Goal: Task Accomplishment & Management: Complete application form

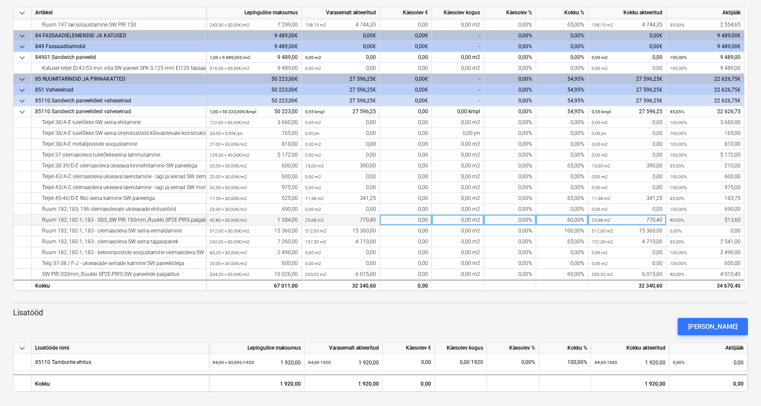
scroll to position [113, 0]
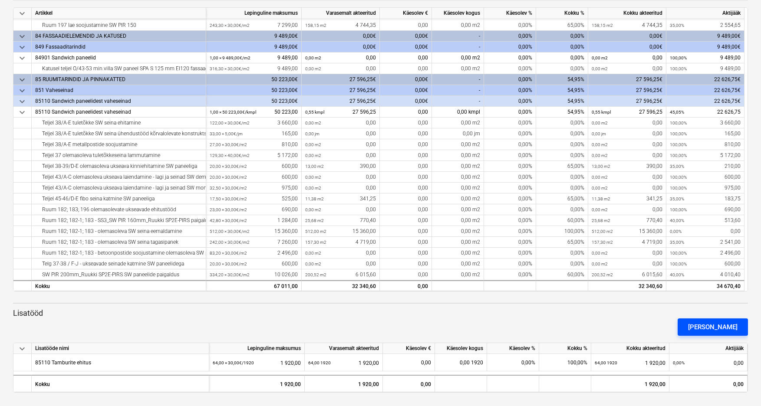
click at [555, 324] on div "[PERSON_NAME]" at bounding box center [712, 327] width 49 height 11
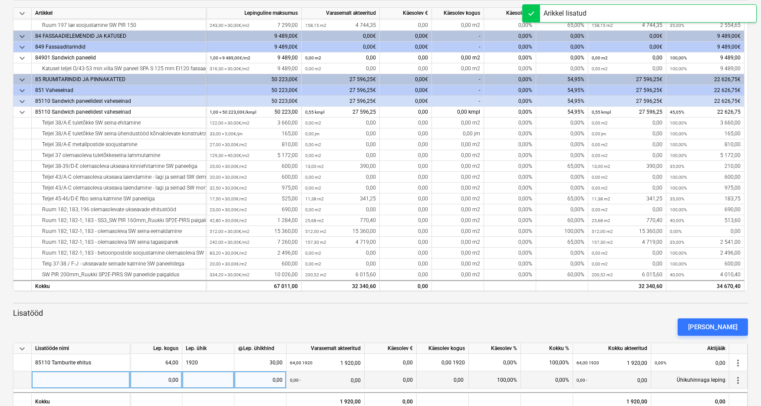
click at [89, 380] on div at bounding box center [81, 380] width 99 height 17
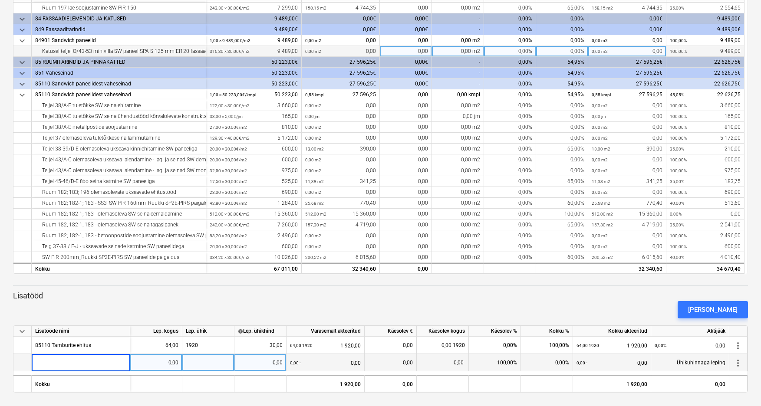
scroll to position [0, 0]
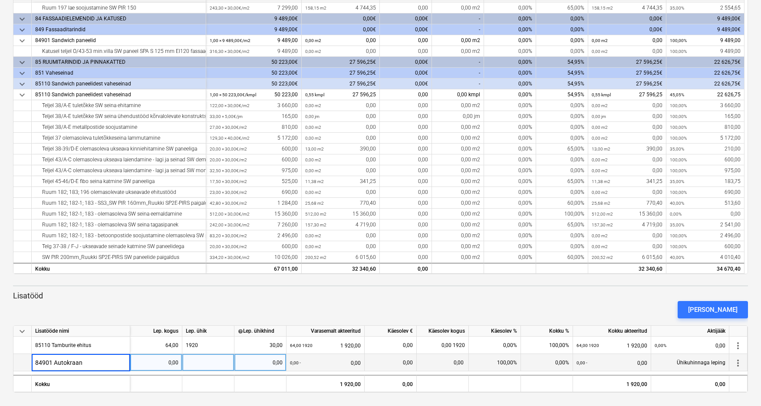
type input "84901 Autokraana"
click at [161, 363] on div "0,00" at bounding box center [156, 362] width 45 height 17
type input "1"
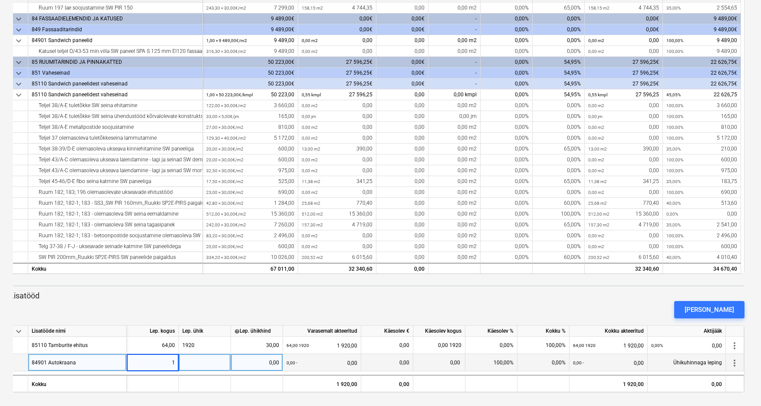
scroll to position [0, 3]
click at [200, 360] on div at bounding box center [205, 362] width 52 height 17
type input "1486,4"
click at [262, 364] on div "0,00" at bounding box center [256, 362] width 45 height 17
type input "1486,4"
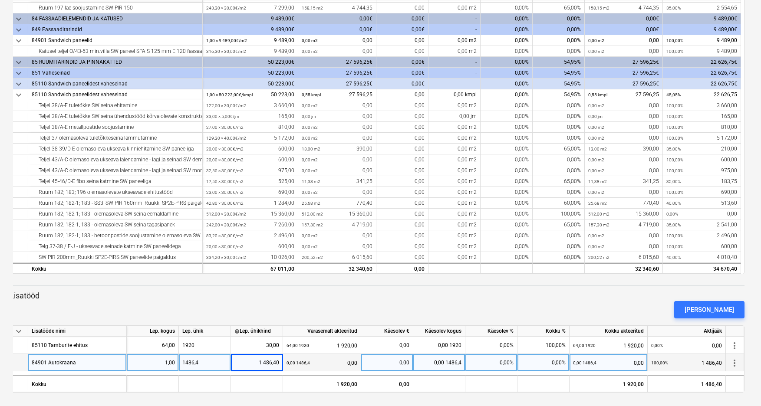
click at [256, 363] on div "1 486,40" at bounding box center [256, 362] width 45 height 17
click at [270, 355] on input "1486,4" at bounding box center [257, 362] width 52 height 17
click at [254, 364] on input "1486,4" at bounding box center [257, 362] width 52 height 17
type input "-1486,4"
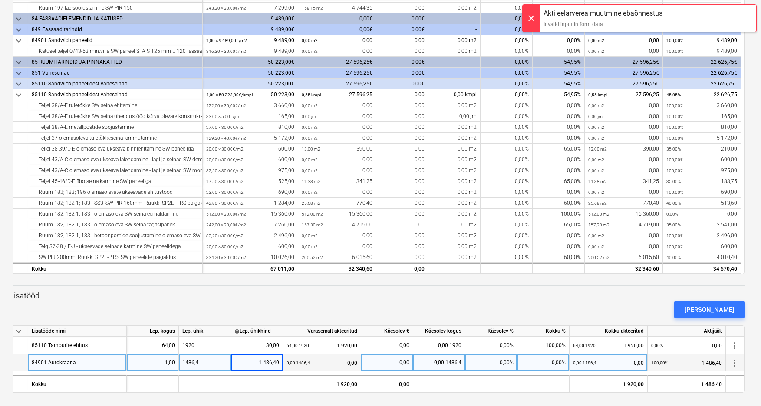
click at [204, 366] on div "1486,4" at bounding box center [205, 362] width 52 height 17
click at [183, 362] on input "1486,4" at bounding box center [205, 362] width 52 height 17
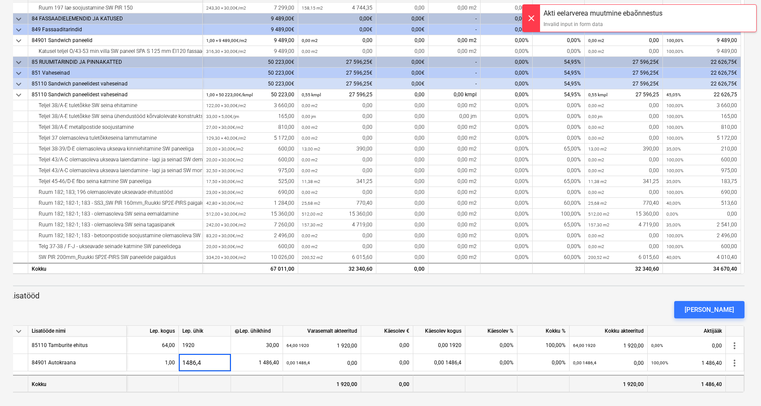
type input "-1486,4"
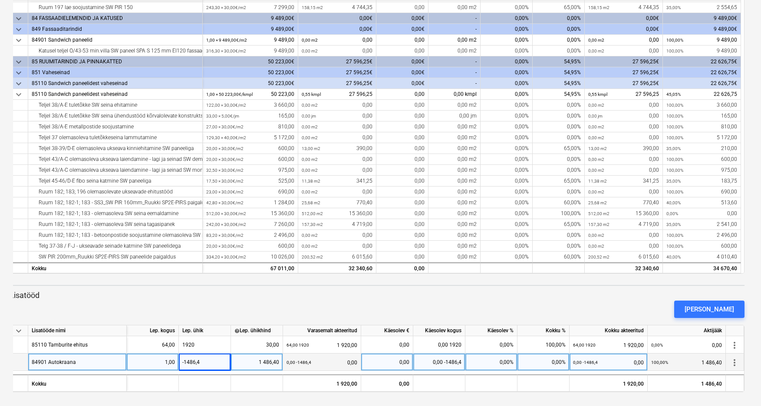
scroll to position [131, 0]
click at [429, 360] on div "0,00 -1486,4" at bounding box center [439, 362] width 52 height 17
type input "1"
click at [211, 363] on div "-1486,4" at bounding box center [205, 362] width 52 height 17
click at [221, 360] on input "-1486,4" at bounding box center [205, 362] width 52 height 17
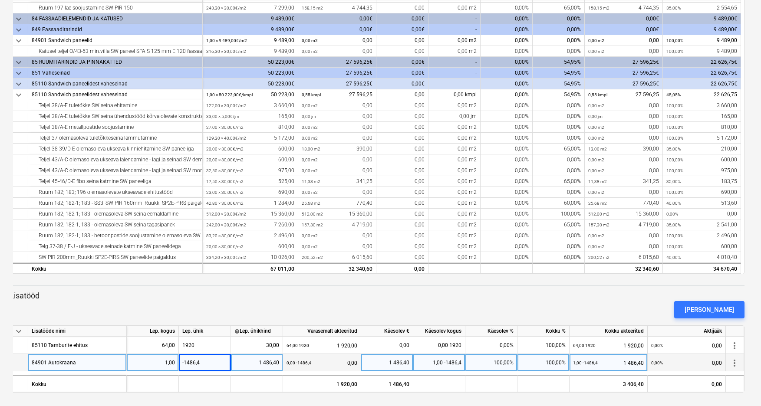
click at [171, 363] on div "1,00" at bounding box center [152, 362] width 45 height 17
type input "13.75"
click at [158, 363] on div "1,00" at bounding box center [152, 362] width 45 height 17
type input "13,75"
click at [219, 363] on div "-1486,4" at bounding box center [205, 362] width 52 height 17
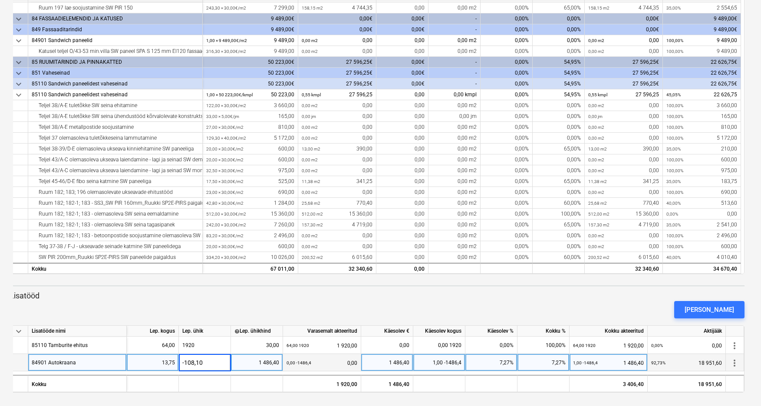
type input "-108,102"
click at [208, 362] on div "-108,102" at bounding box center [205, 362] width 52 height 17
click at [208, 362] on input "-108,102" at bounding box center [205, 362] width 52 height 17
click at [253, 363] on div "1 486,40" at bounding box center [256, 362] width 45 height 17
click at [427, 362] on div "1,00 -108,102" at bounding box center [439, 362] width 52 height 17
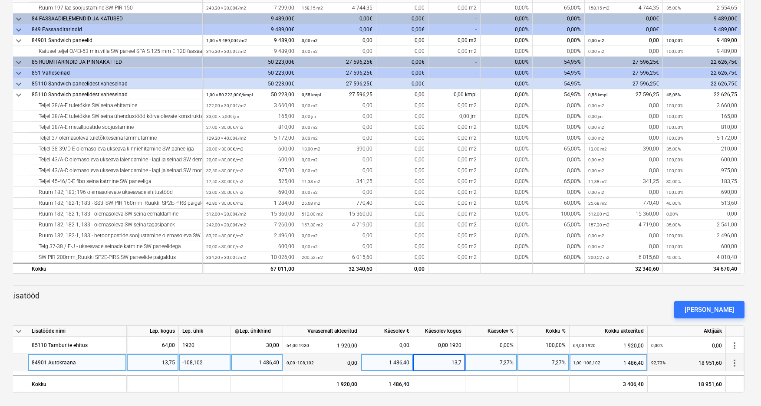
type input "13,75"
click at [252, 361] on div "1 486,40" at bounding box center [256, 362] width 45 height 17
click at [209, 364] on div "-108,102" at bounding box center [205, 362] width 52 height 17
click at [262, 362] on div "1 486,40" at bounding box center [256, 362] width 45 height 17
type input "-108,102"
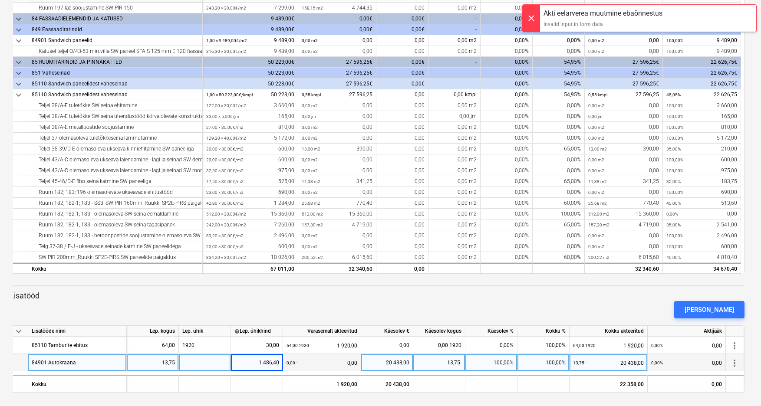
click at [250, 363] on div "1 486,40" at bounding box center [256, 362] width 45 height 17
type input "108,102"
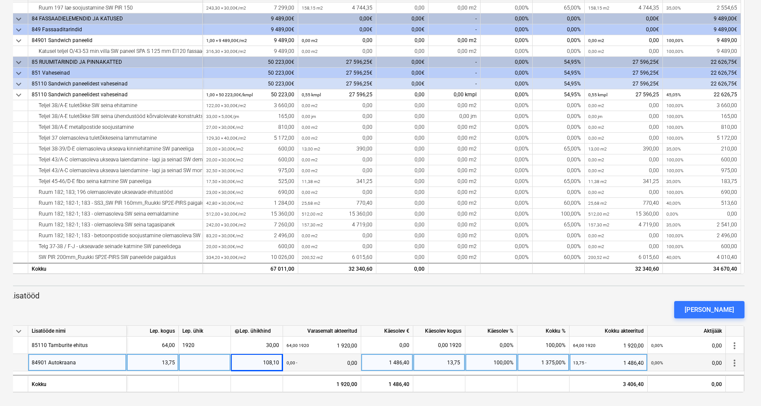
click at [226, 363] on div at bounding box center [205, 362] width 52 height 17
click at [260, 365] on div "108,10" at bounding box center [256, 362] width 45 height 17
click at [375, 359] on div "1 486,40" at bounding box center [387, 362] width 45 height 17
click at [253, 363] on div "108,10" at bounding box center [256, 362] width 45 height 17
click at [257, 362] on input "108,102" at bounding box center [257, 362] width 52 height 17
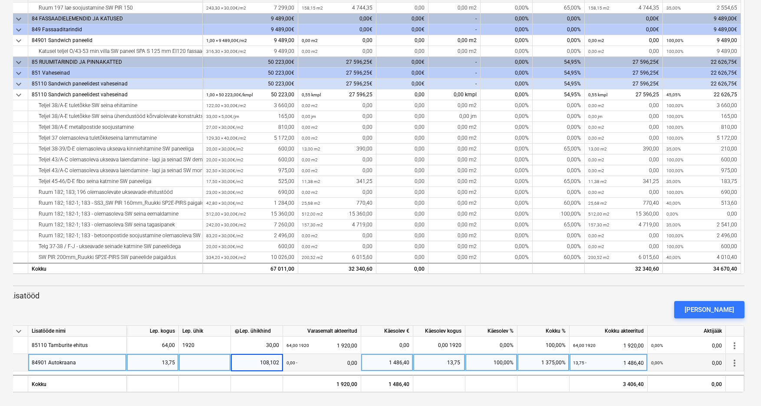
type input "-108,102"
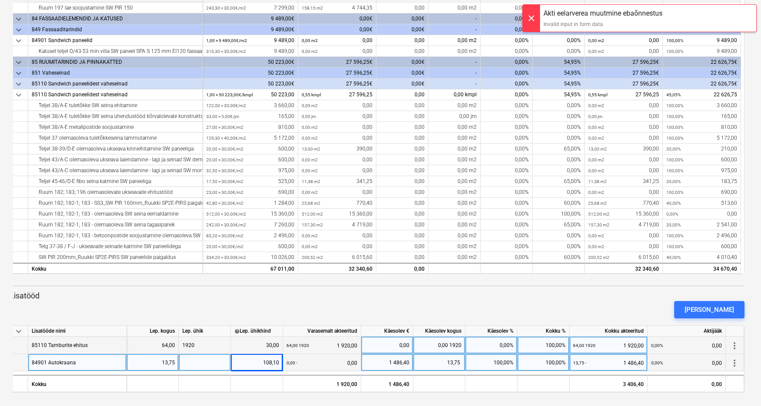
drag, startPoint x: 203, startPoint y: 344, endPoint x: 204, endPoint y: 349, distance: 4.4
click at [203, 345] on div "1920" at bounding box center [205, 345] width 52 height 17
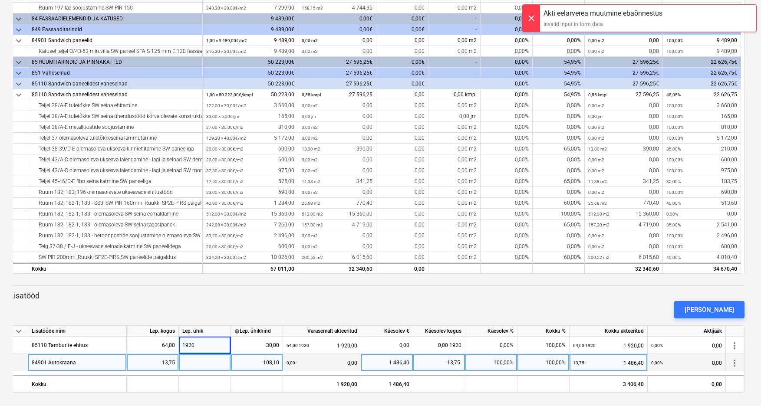
click at [204, 363] on div at bounding box center [205, 362] width 52 height 17
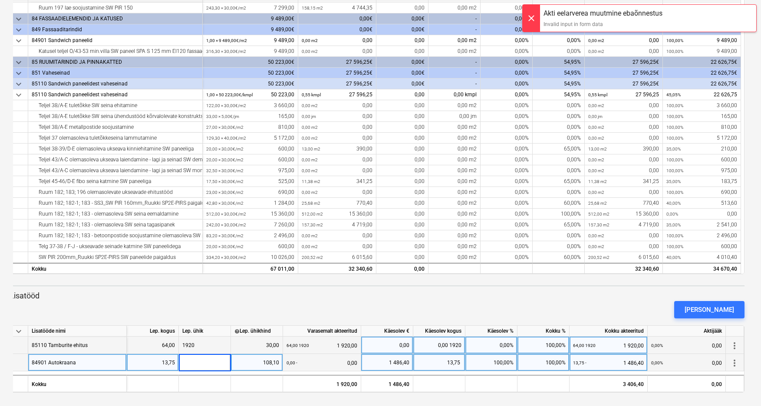
drag, startPoint x: 206, startPoint y: 344, endPoint x: 204, endPoint y: 349, distance: 5.8
click at [206, 344] on div "1920" at bounding box center [205, 345] width 52 height 17
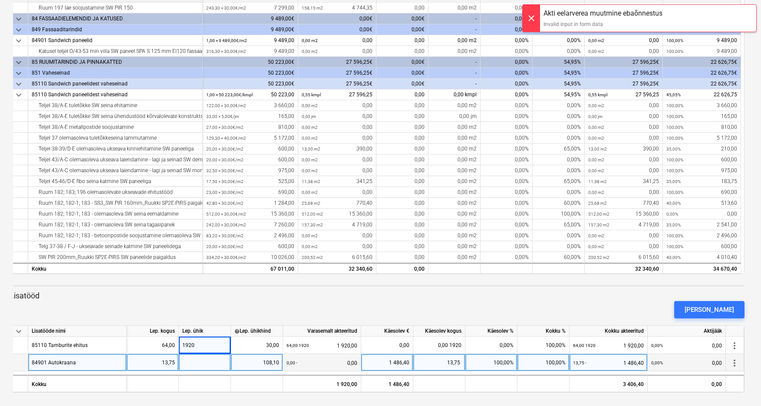
click at [201, 368] on div at bounding box center [205, 362] width 52 height 17
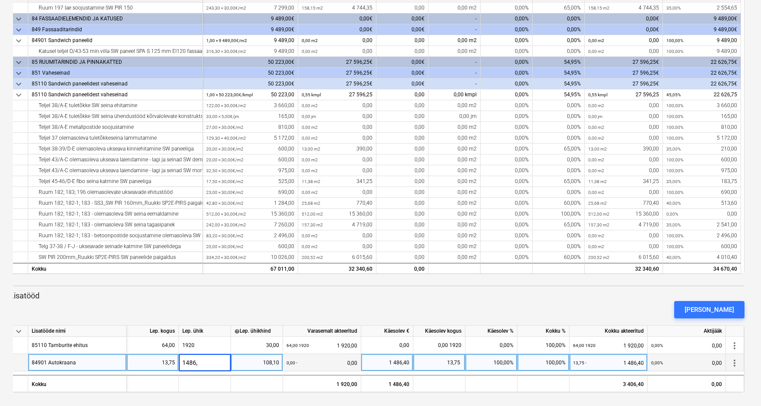
type input "1486,4"
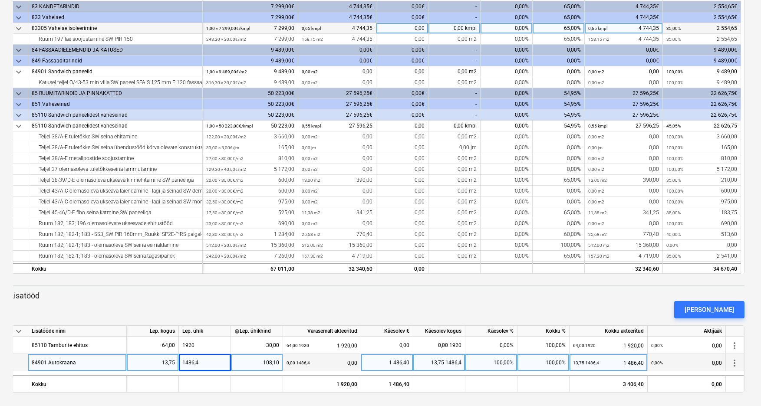
scroll to position [0, 0]
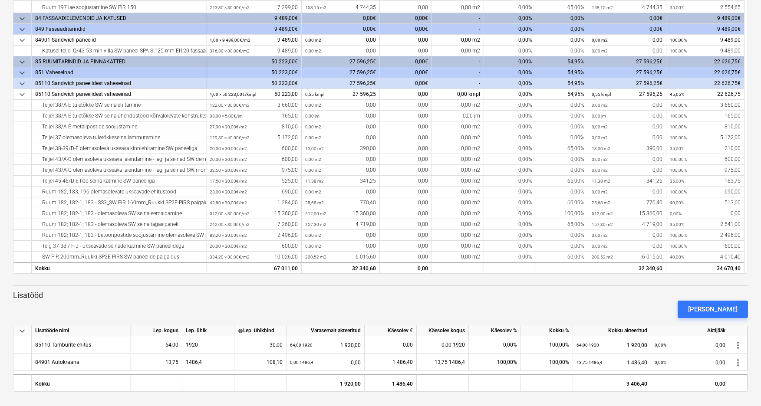
scroll to position [131, 0]
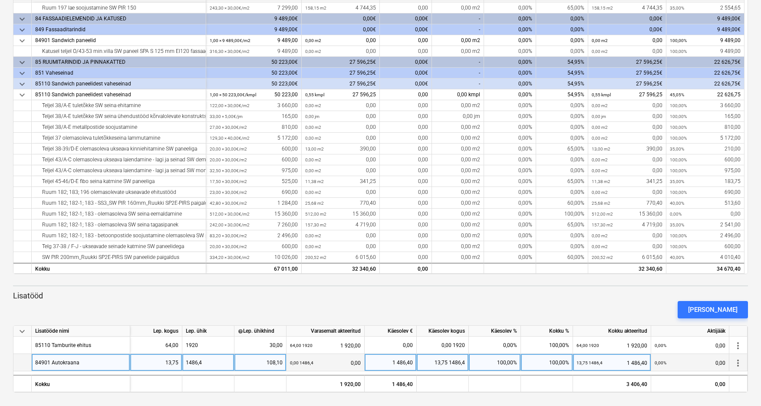
click at [86, 363] on div "84901 Autokraana" at bounding box center [81, 362] width 99 height 17
click at [170, 361] on div "13,75" at bounding box center [156, 362] width 45 height 17
click at [734, 364] on span "more_vert" at bounding box center [738, 364] width 10 height 10
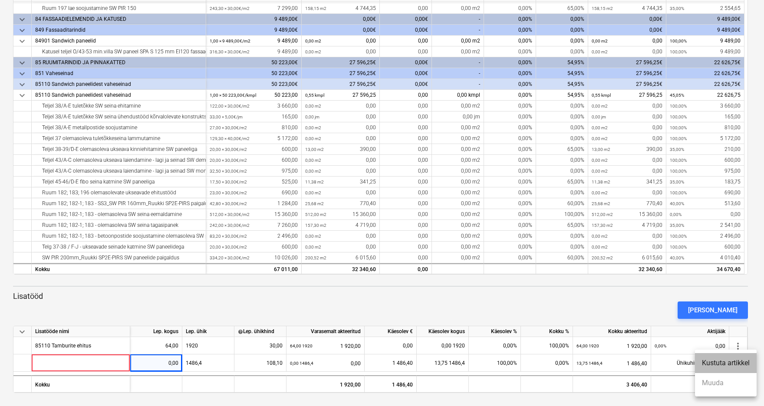
click at [734, 363] on li "Kustuta artikkel" at bounding box center [726, 363] width 62 height 20
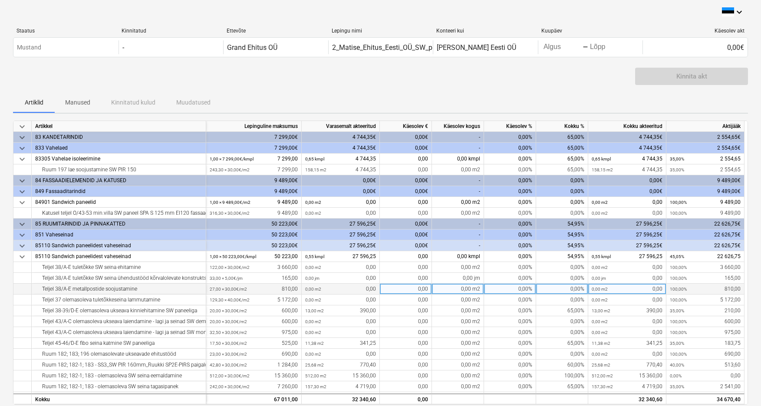
scroll to position [0, 0]
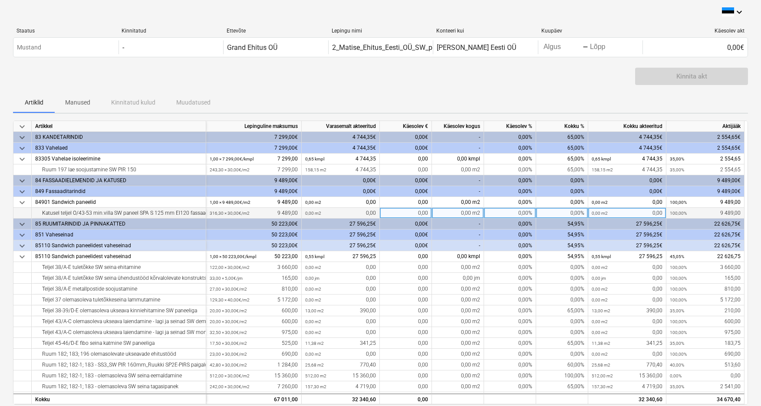
click at [512, 213] on div "0,00%" at bounding box center [510, 213] width 52 height 11
type input "90"
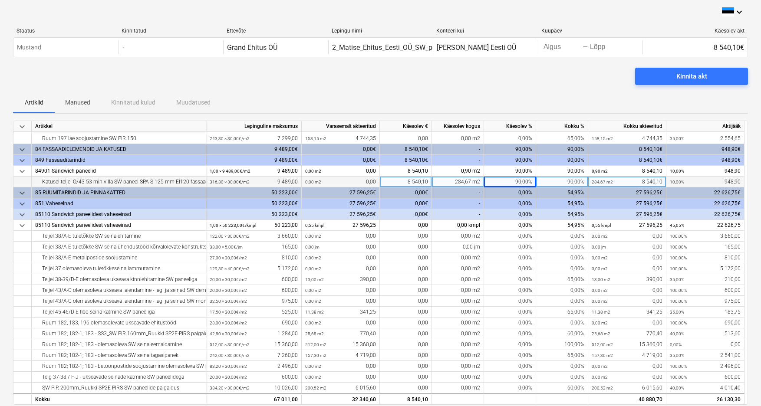
scroll to position [31, 0]
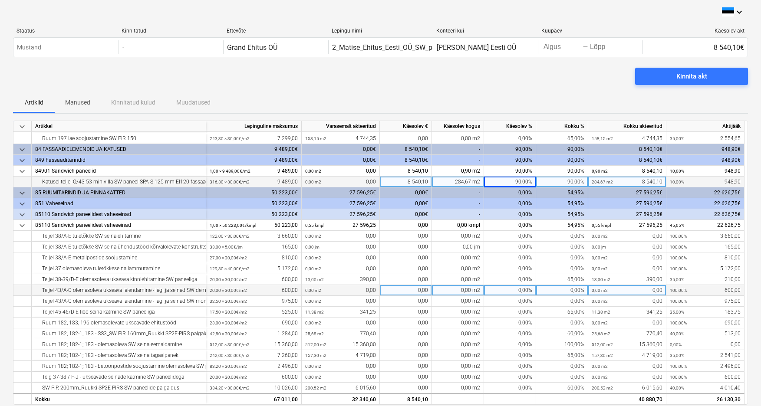
click at [510, 289] on div "0,00%" at bounding box center [510, 290] width 52 height 11
type input "60"
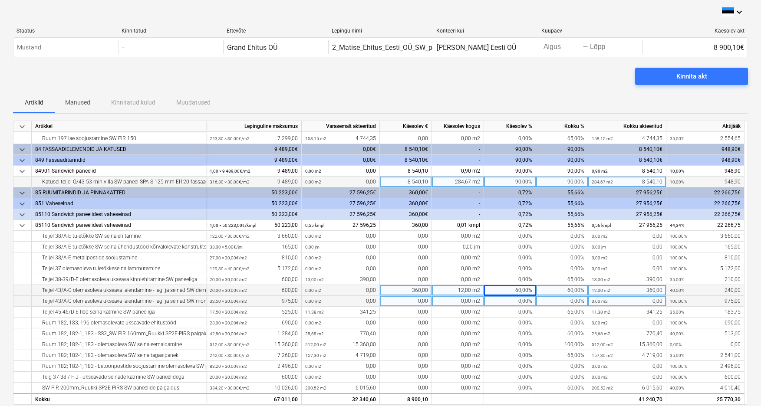
click at [501, 303] on div "0,00%" at bounding box center [510, 301] width 52 height 11
type input "60"
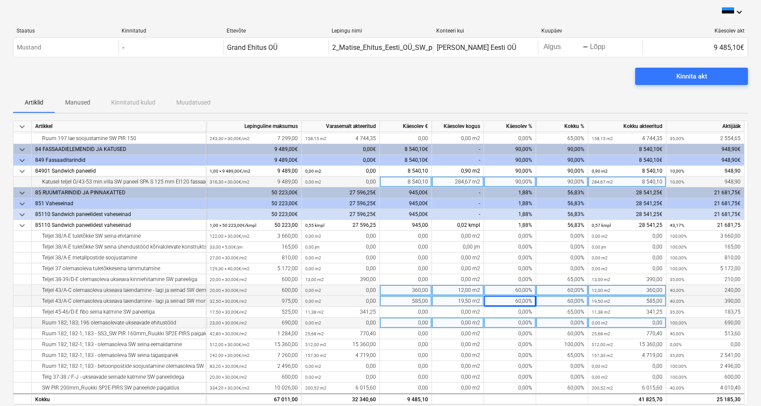
click at [507, 324] on div "0,00%" at bounding box center [510, 323] width 52 height 11
type input "60"
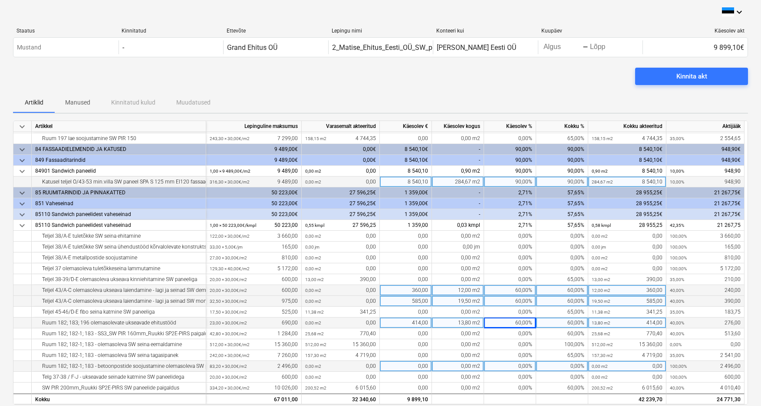
click at [510, 366] on div "0,00%" at bounding box center [510, 366] width 52 height 11
type input "60"
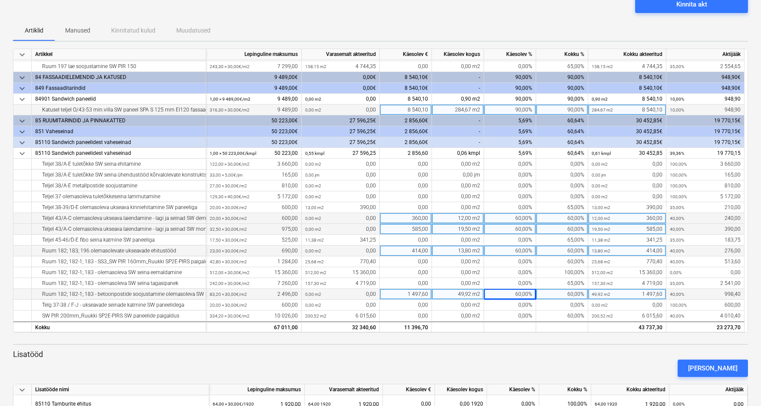
scroll to position [80, 0]
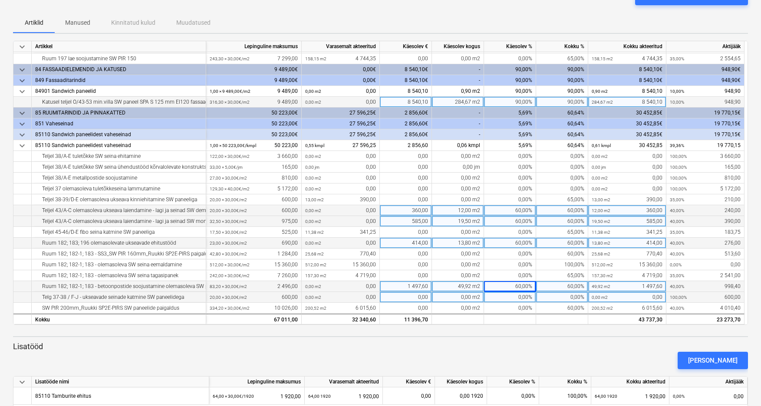
click at [510, 298] on div "0,00%" at bounding box center [510, 297] width 52 height 11
type input "60"
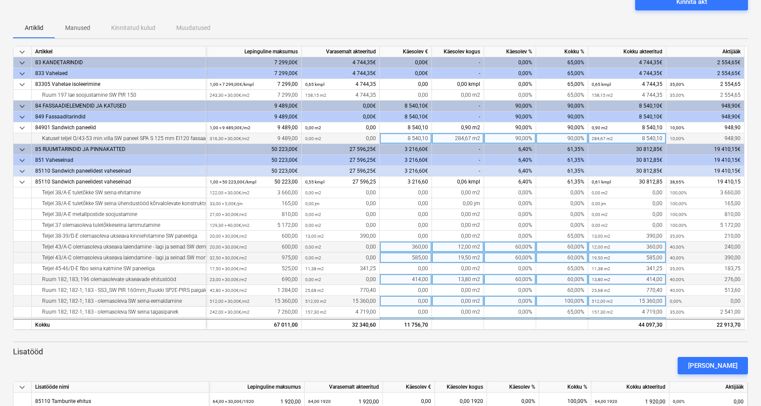
scroll to position [74, 0]
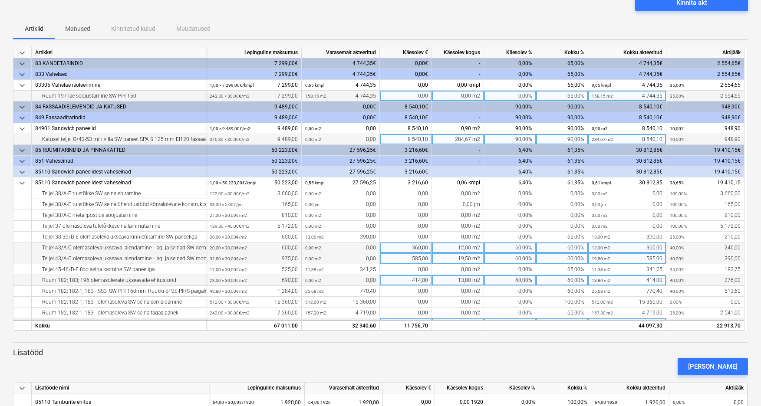
click at [511, 97] on div "0,00%" at bounding box center [510, 96] width 52 height 11
type input "15"
type input "6"
type input "70"
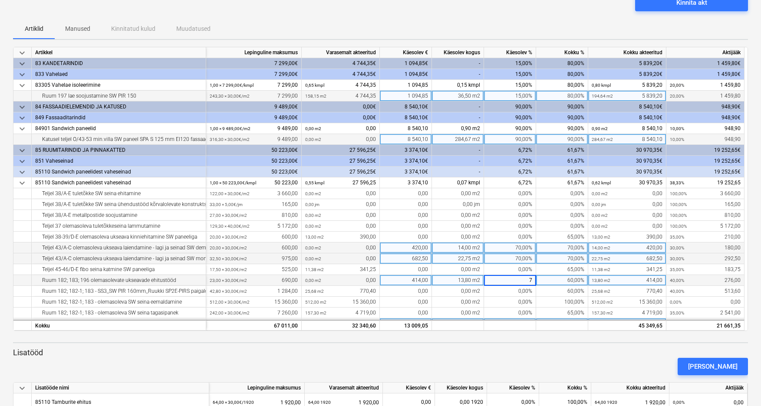
type input "70"
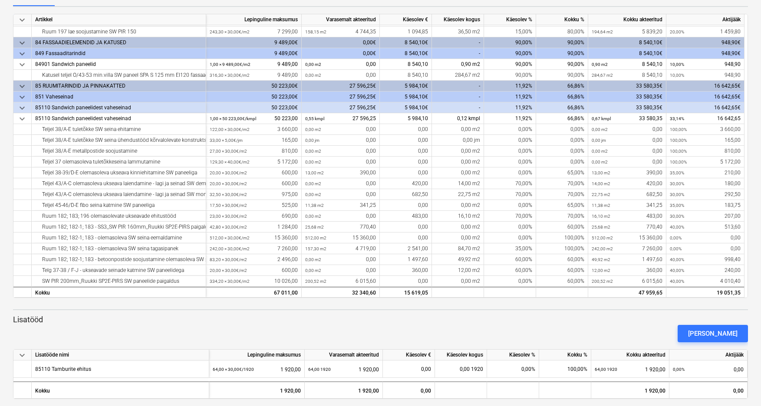
scroll to position [107, 0]
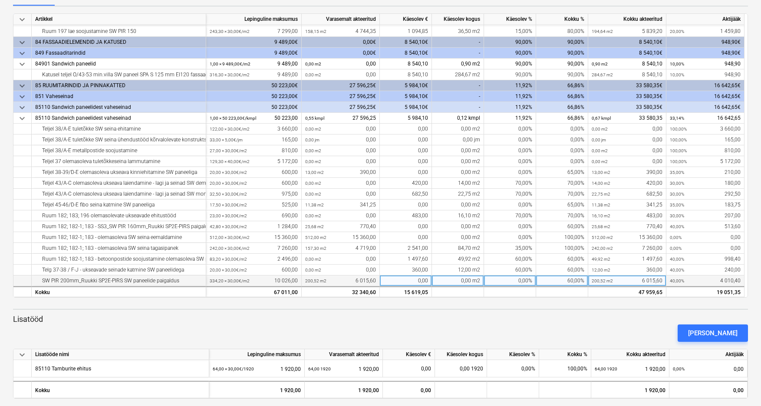
click at [513, 282] on div "0,00%" at bounding box center [510, 281] width 52 height 11
type input "10"
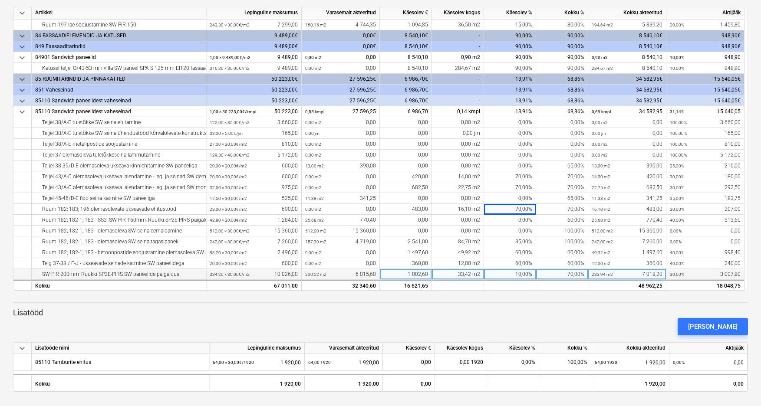
scroll to position [113, 0]
click at [733, 327] on div "[PERSON_NAME]" at bounding box center [712, 327] width 49 height 11
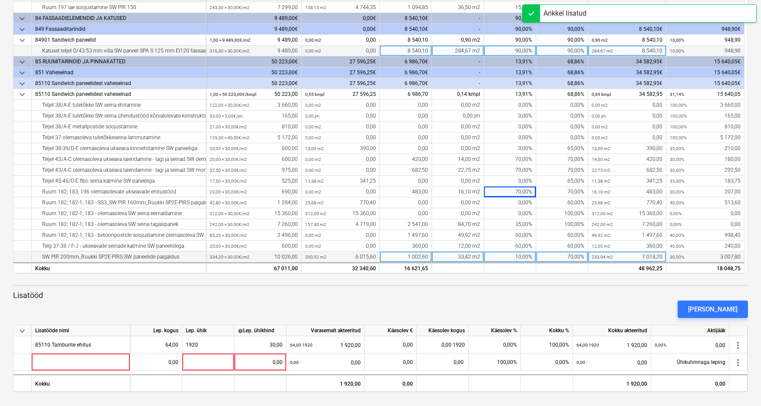
scroll to position [131, 0]
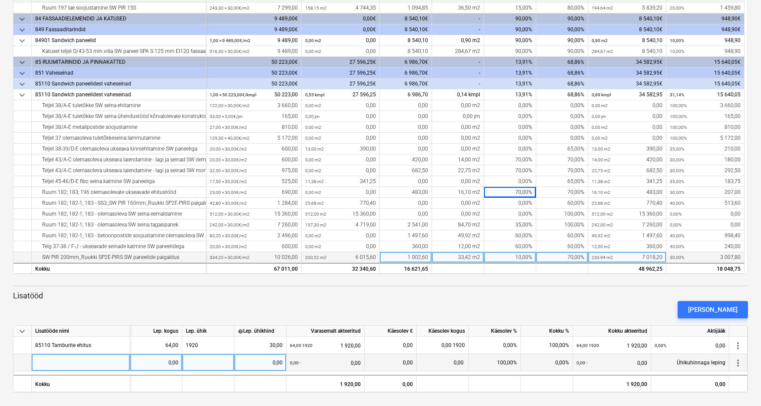
click at [78, 362] on div at bounding box center [81, 362] width 99 height 17
type input "84901 Tellija tõstetehnika"
click at [146, 363] on div "0,00" at bounding box center [156, 362] width 45 height 17
click at [233, 311] on div "[PERSON_NAME]" at bounding box center [381, 310] width 742 height 24
click at [164, 357] on div "0,00" at bounding box center [156, 362] width 45 height 17
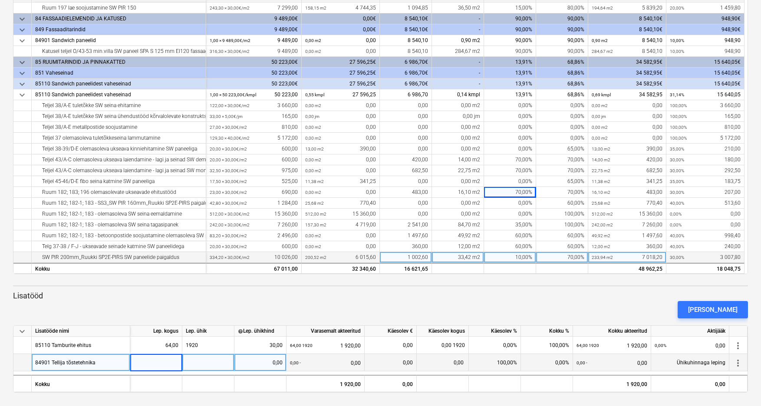
scroll to position [129, 0]
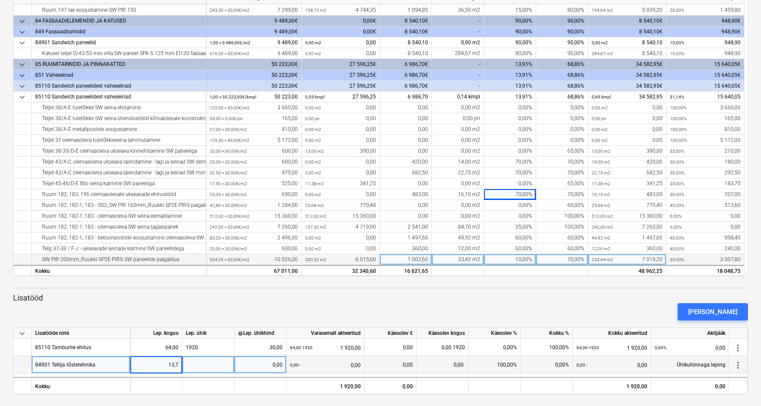
type input "13,75"
click at [265, 366] on div "0,00" at bounding box center [260, 364] width 45 height 17
type input "-108,102"
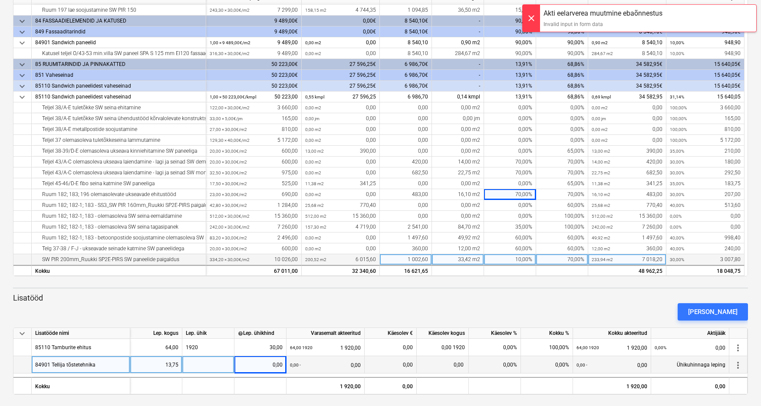
click at [263, 365] on div "0,00" at bounding box center [260, 364] width 45 height 17
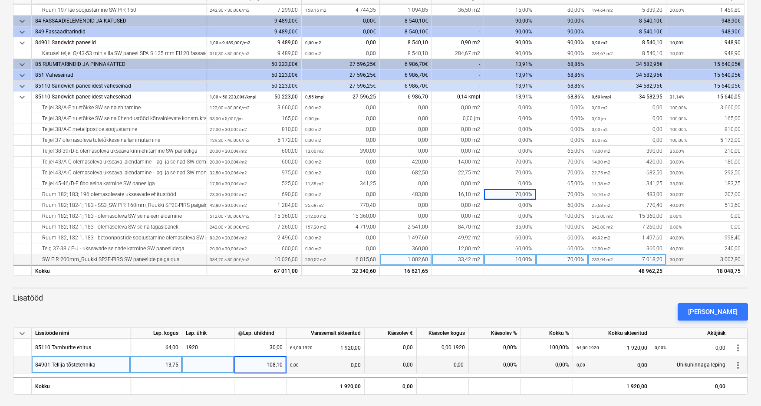
type input "108,102"
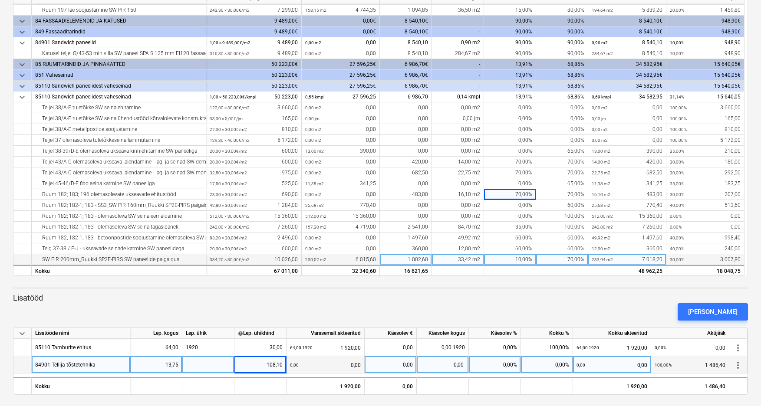
click at [168, 365] on div "13,75" at bounding box center [156, 364] width 45 height 17
click at [164, 364] on input "13,75" at bounding box center [156, 364] width 52 height 17
type input "-13,75"
click at [488, 366] on div "0,00%" at bounding box center [495, 364] width 52 height 17
type input "100"
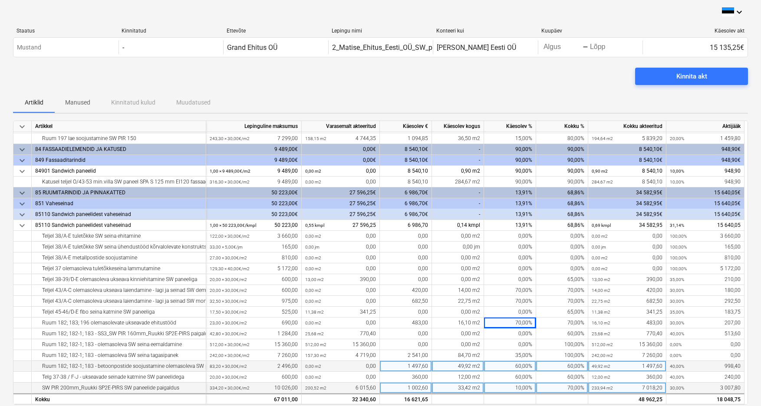
scroll to position [0, 0]
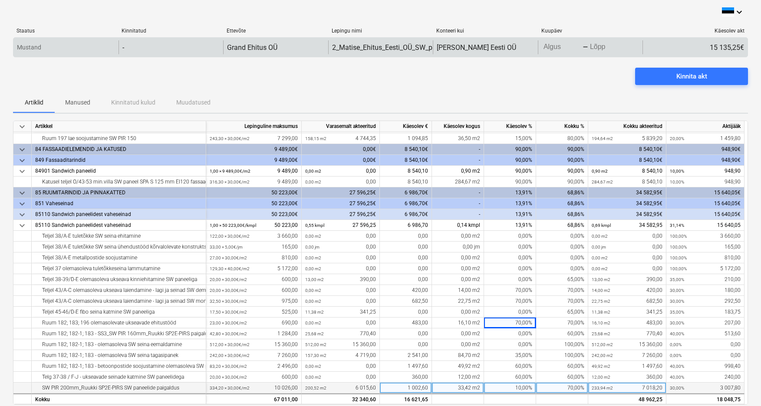
click at [550, 48] on body "keyboard_arrow_down Staatus Kinnitatud Ettevõte Lepingu nimi Konteeri kui Kuupä…" at bounding box center [380, 203] width 761 height 406
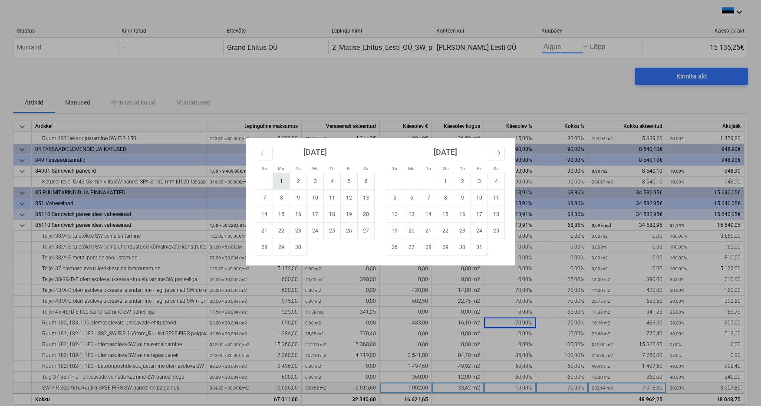
click at [279, 180] on td "1" at bounding box center [281, 181] width 17 height 16
type input "09/01/2025"
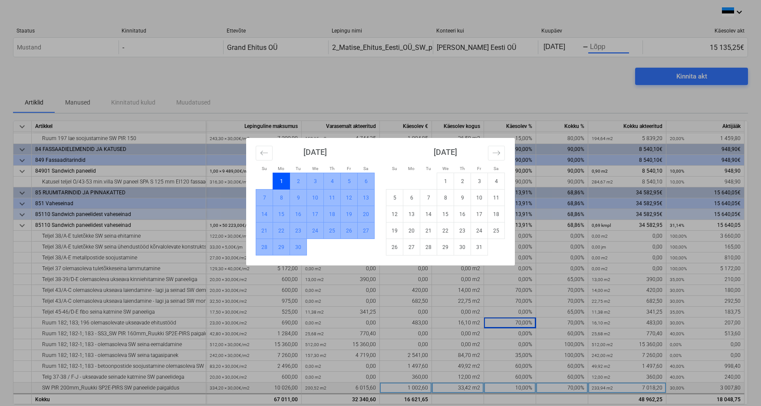
click at [298, 248] on td "30" at bounding box center [298, 247] width 17 height 16
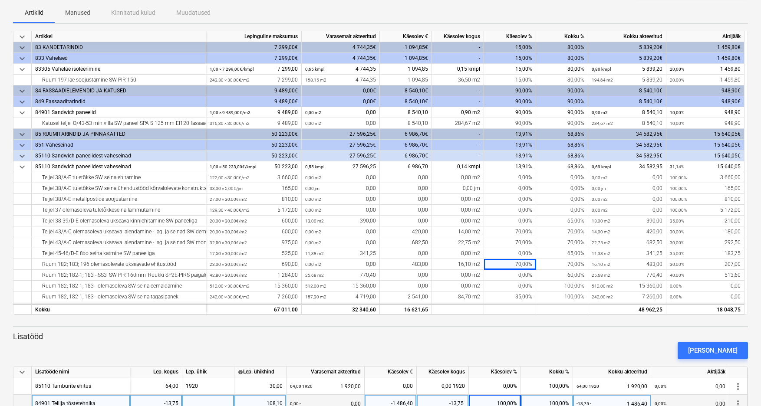
scroll to position [92, 0]
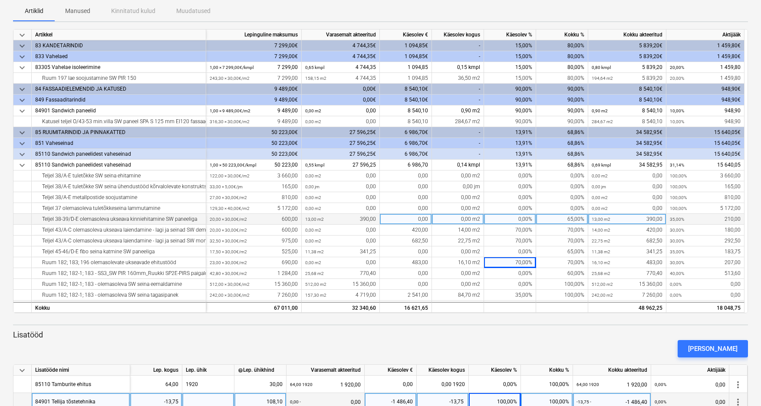
click at [568, 219] on div "65,00%" at bounding box center [562, 219] width 52 height 11
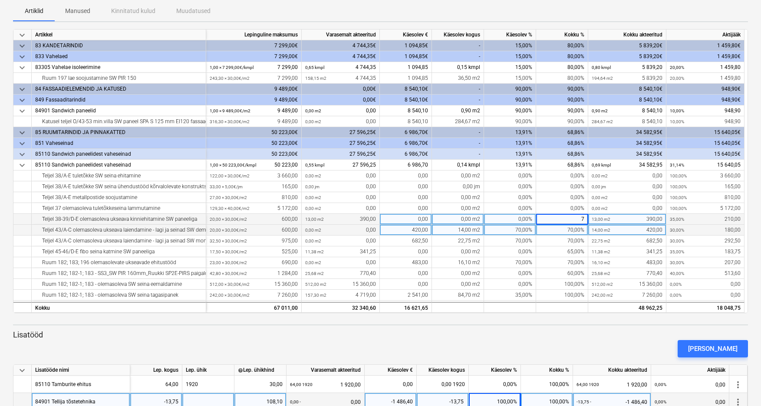
type input "70"
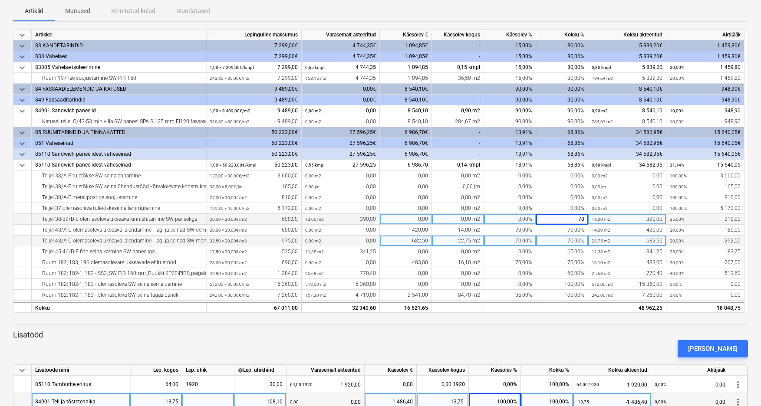
click at [590, 240] on div "22,75 m2 682,50" at bounding box center [627, 241] width 78 height 11
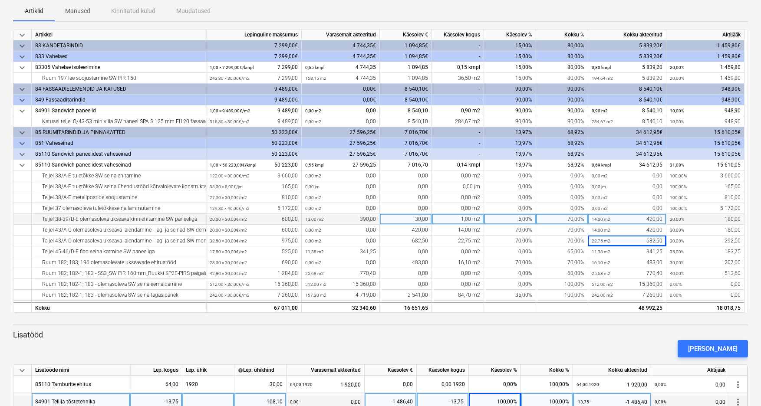
click at [517, 220] on div "5,00%" at bounding box center [510, 219] width 52 height 11
type input "10"
type input "75"
type input "10"
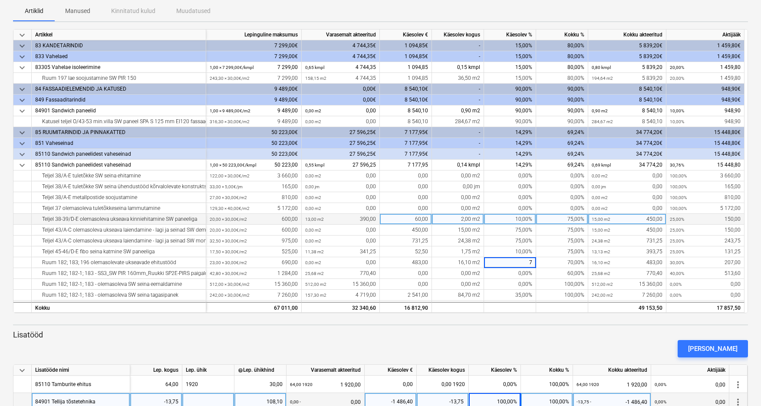
type input "75"
type input "15"
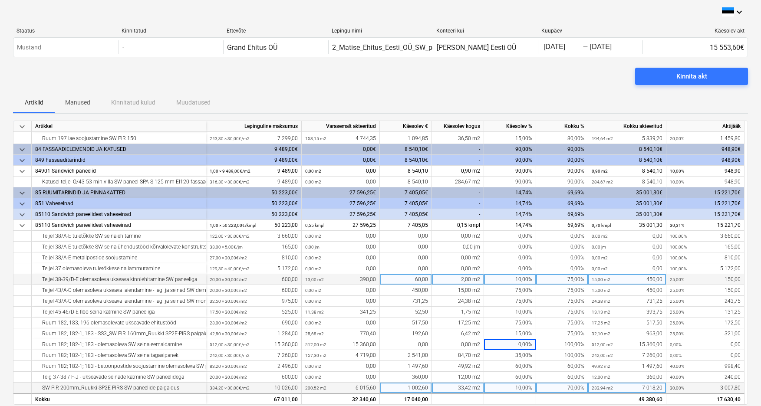
scroll to position [0, 0]
click at [702, 76] on div "Kinnita akt" at bounding box center [691, 76] width 31 height 11
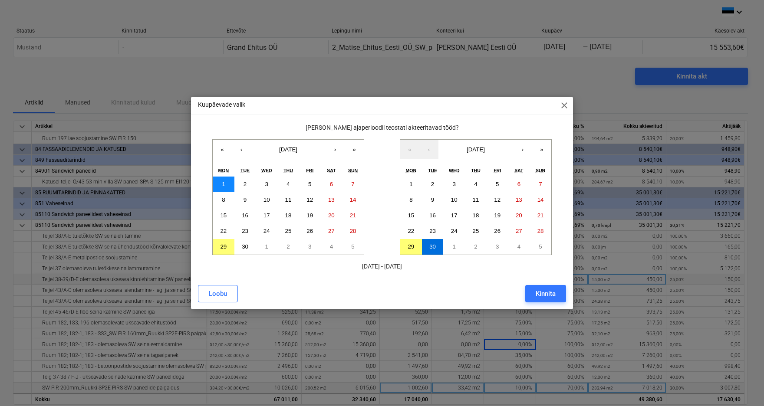
click at [222, 181] on button "1" at bounding box center [224, 185] width 22 height 16
click at [242, 246] on abbr "30" at bounding box center [245, 247] width 7 height 7
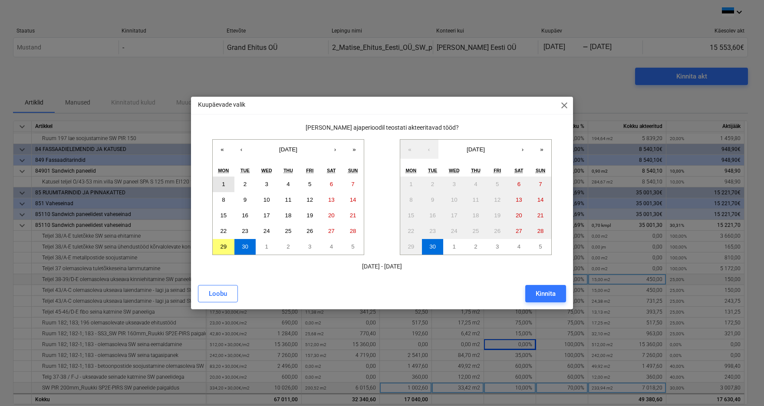
click at [227, 186] on button "1" at bounding box center [224, 185] width 22 height 16
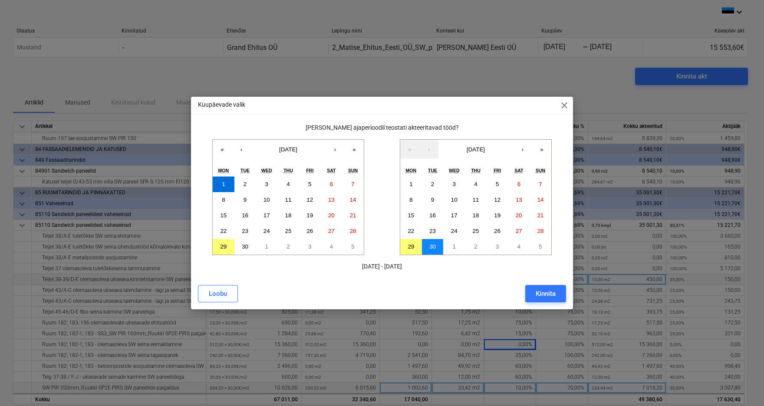
click at [430, 246] on abbr "30" at bounding box center [432, 247] width 7 height 7
click at [549, 296] on div "Kinnita" at bounding box center [546, 293] width 20 height 11
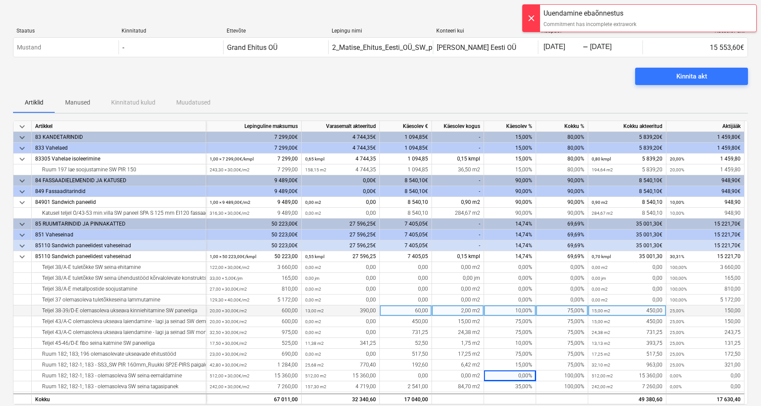
click at [528, 15] on div at bounding box center [531, 18] width 17 height 27
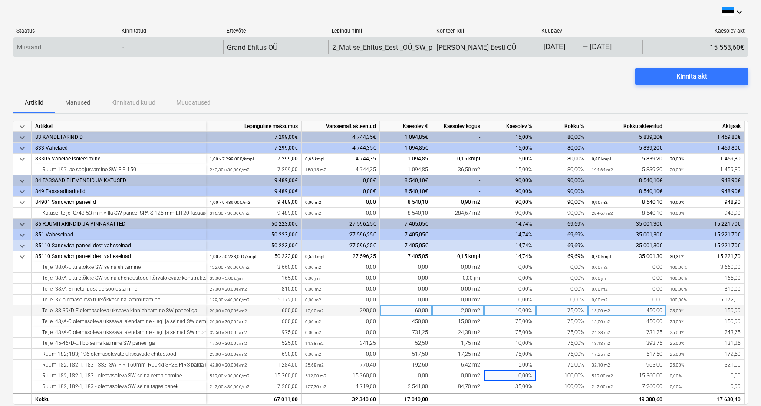
click at [590, 47] on body "keyboard_arrow_down Staatus Kinnitatud Ettevõte Lepingu nimi Konteeri kui Kuupä…" at bounding box center [380, 203] width 761 height 406
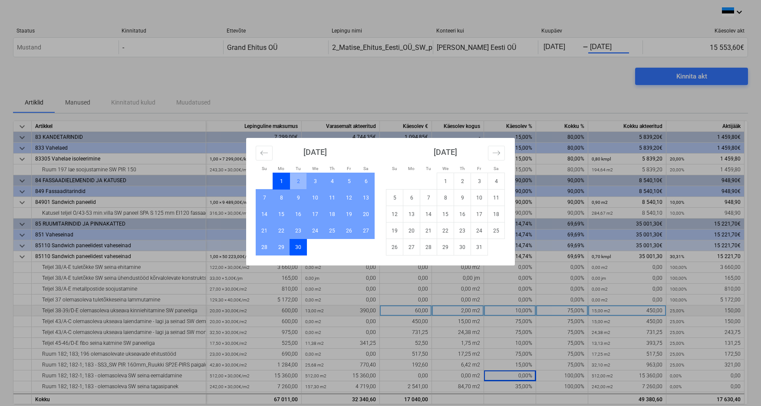
click at [284, 178] on td "1" at bounding box center [281, 181] width 17 height 16
click at [570, 46] on div "Su Mo Tu We Th Fr Sa Su Mo Tu We Th Fr Sa August 2025 1 2 3 4 5 6 7 8 9 10 11 1…" at bounding box center [380, 203] width 761 height 406
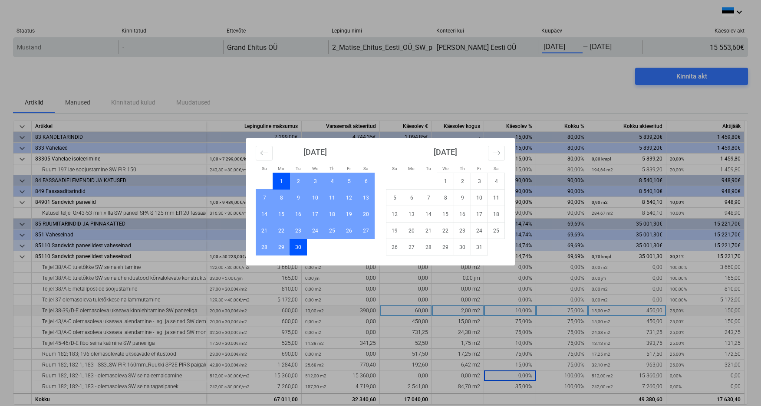
click at [547, 47] on body "keyboard_arrow_down Staatus Kinnitatud Ettevõte Lepingu nimi Konteeri kui Kuupä…" at bounding box center [380, 203] width 761 height 406
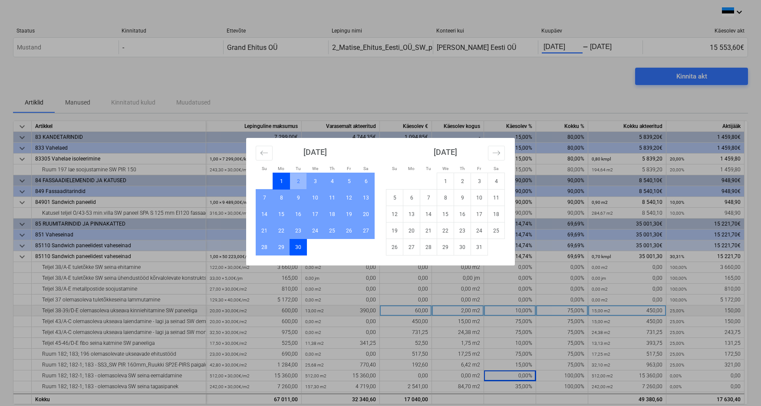
click at [280, 179] on td "1" at bounding box center [281, 181] width 17 height 16
click at [266, 179] on td "Calendar" at bounding box center [264, 181] width 17 height 16
click at [280, 180] on td "1" at bounding box center [281, 181] width 17 height 16
click at [614, 51] on div "Su Mo Tu We Th Fr Sa Su Mo Tu We Th Fr Sa August 2025 1 2 3 4 5 6 7 8 9 10 11 1…" at bounding box center [380, 203] width 761 height 406
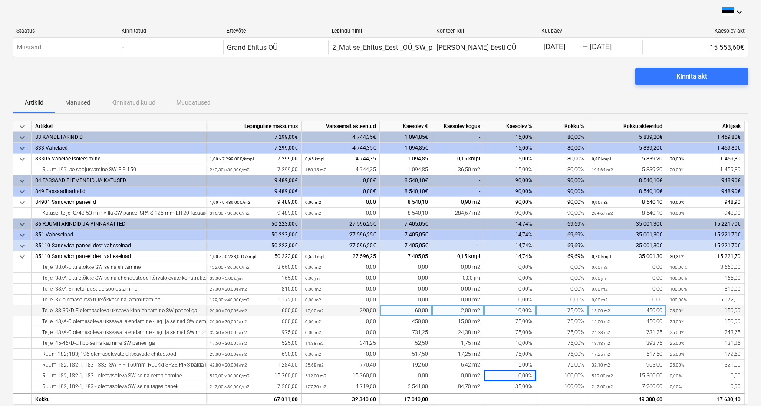
click at [614, 51] on body "keyboard_arrow_down Staatus Kinnitatud Ettevõte Lepingu nimi Konteeri kui Kuupä…" at bounding box center [380, 203] width 761 height 406
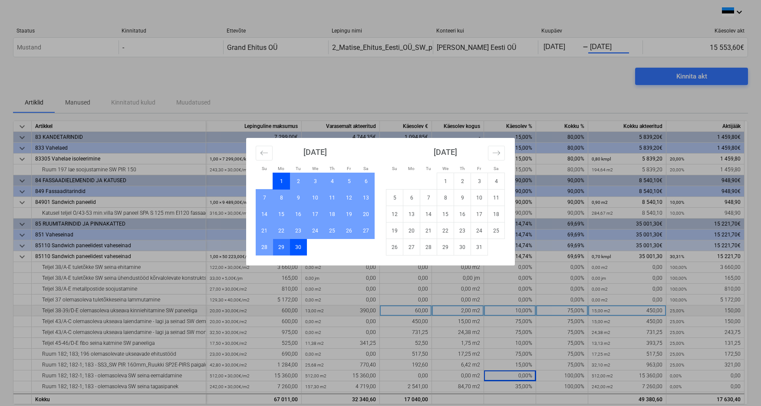
click at [283, 250] on td "29" at bounding box center [281, 247] width 17 height 16
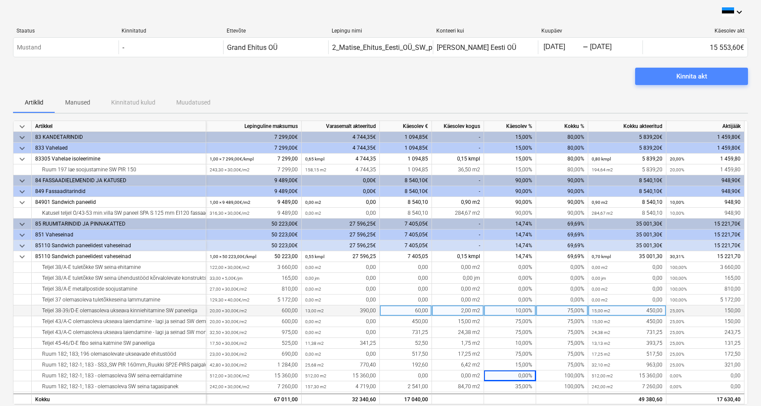
click at [692, 77] on div "Kinnita akt" at bounding box center [691, 76] width 31 height 11
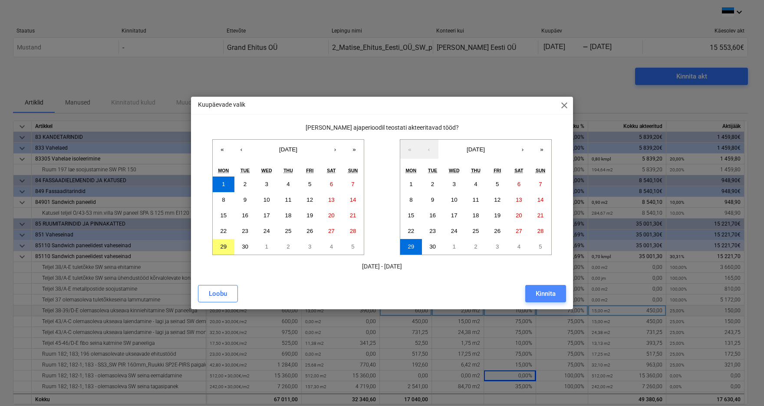
click at [545, 294] on div "Kinnita" at bounding box center [546, 293] width 20 height 11
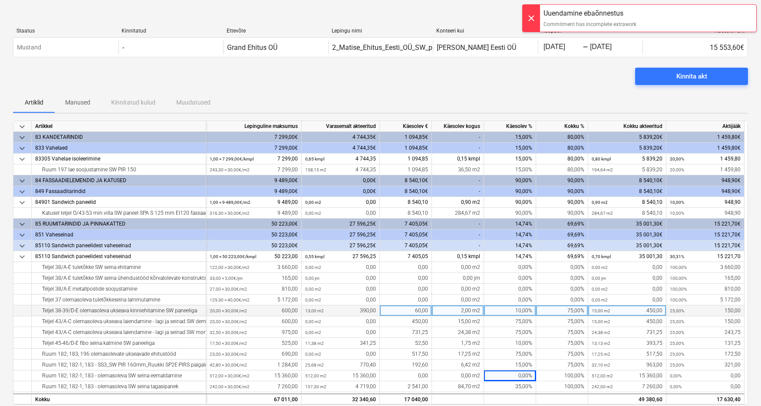
click at [497, 86] on div "Kinnita akt" at bounding box center [380, 80] width 735 height 24
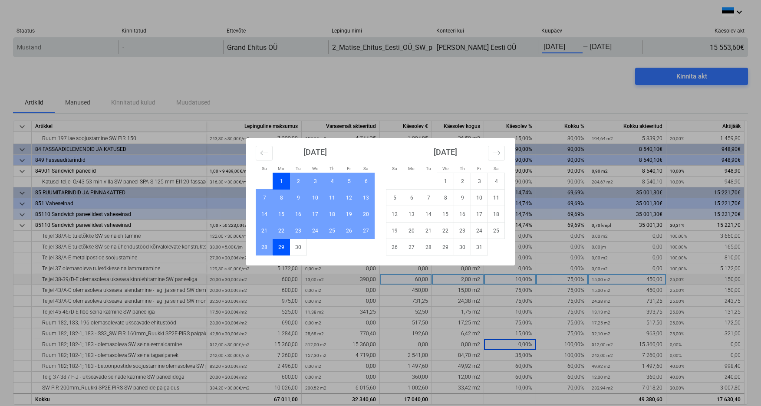
click at [554, 46] on body "keyboard_arrow_down Staatus Kinnitatud Ettevõte Lepingu nimi Konteeri kui Kuupä…" at bounding box center [380, 203] width 761 height 406
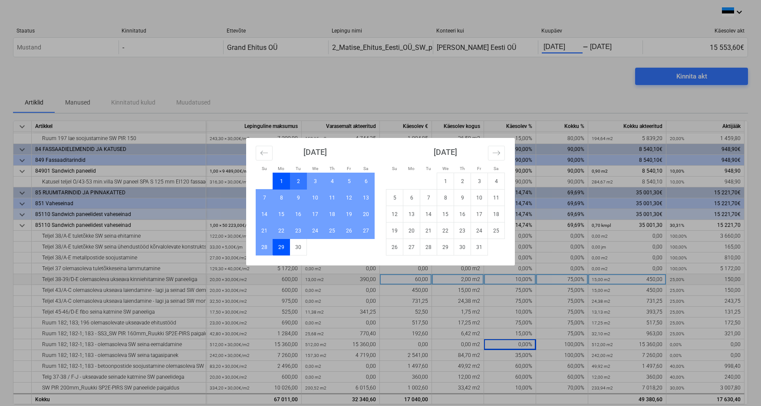
click at [290, 181] on td "2" at bounding box center [298, 181] width 17 height 16
click at [281, 179] on td "1" at bounding box center [281, 181] width 17 height 16
type input "09/01/2025"
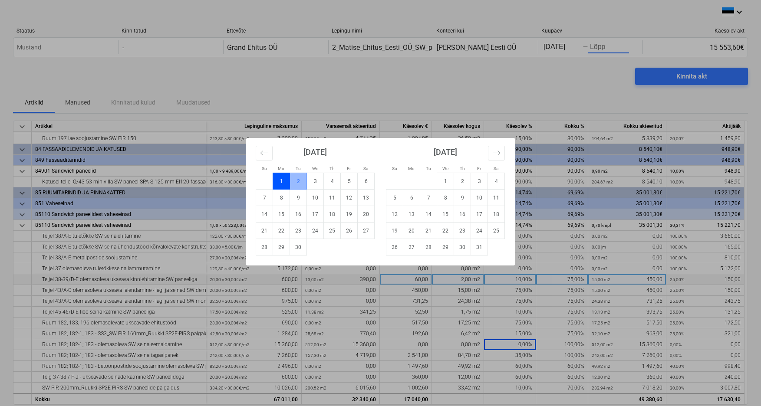
click at [281, 179] on td "1" at bounding box center [281, 181] width 17 height 16
click at [280, 179] on td "1" at bounding box center [281, 181] width 17 height 16
click at [263, 200] on td "7" at bounding box center [264, 198] width 17 height 16
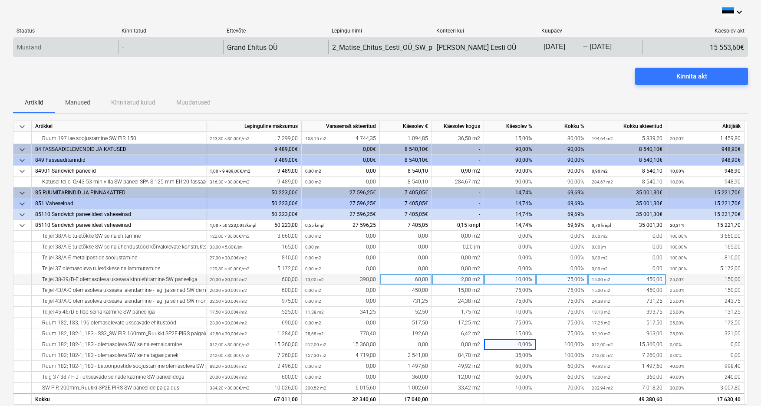
click at [559, 47] on body "keyboard_arrow_down Staatus Kinnitatud Ettevõte Lepingu nimi Konteeri kui Kuupä…" at bounding box center [380, 203] width 761 height 406
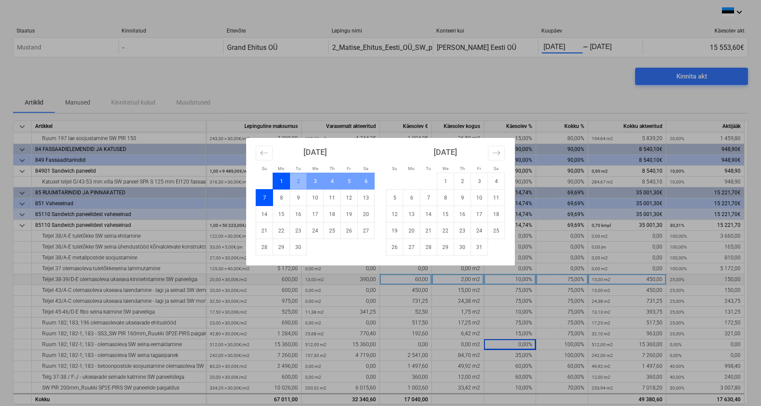
click at [282, 179] on td "1" at bounding box center [281, 181] width 17 height 16
click at [281, 180] on td "1" at bounding box center [281, 181] width 17 height 16
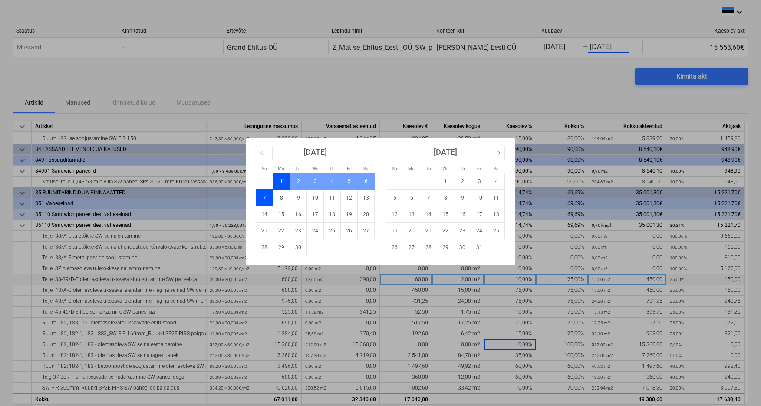
click at [281, 180] on td "1" at bounding box center [281, 181] width 17 height 16
click at [619, 49] on div "Su Mo Tu We Th Fr Sa Su Mo Tu We Th Fr Sa August 2025 1 2 3 4 5 6 7 8 9 10 11 1…" at bounding box center [380, 203] width 761 height 406
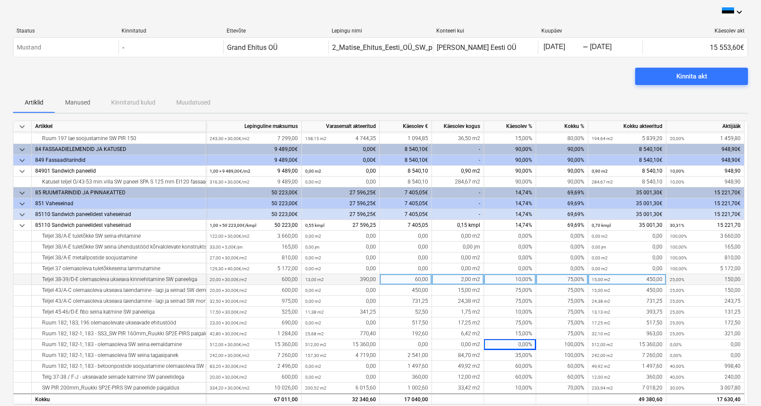
click at [619, 49] on body "keyboard_arrow_down Staatus Kinnitatud Ettevõte Lepingu nimi Konteeri kui Kuupä…" at bounding box center [380, 203] width 761 height 406
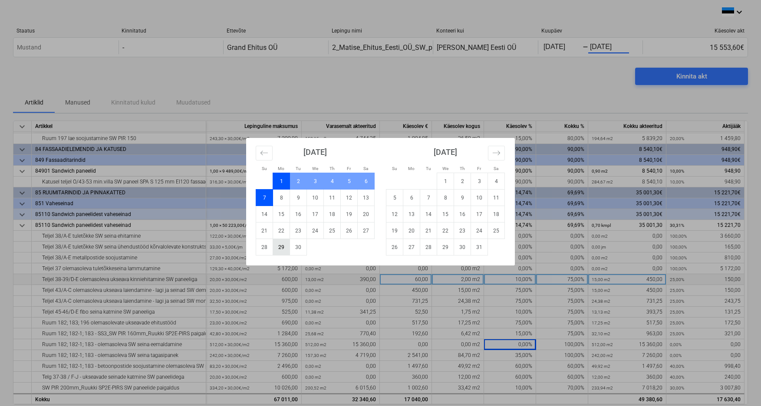
click at [283, 248] on td "29" at bounding box center [281, 247] width 17 height 16
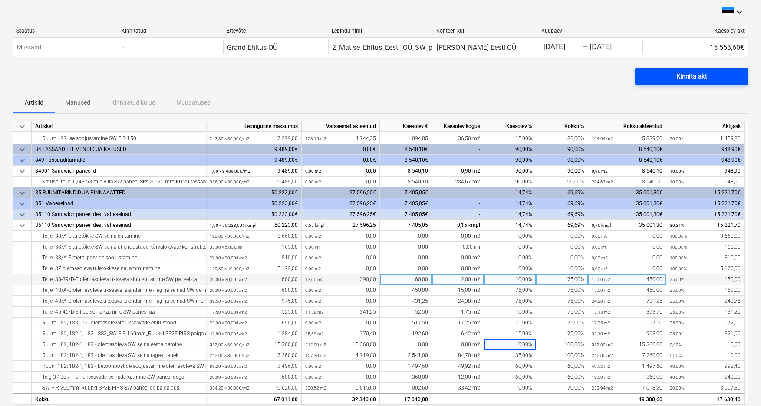
click at [689, 78] on div "Kinnita akt" at bounding box center [691, 76] width 31 height 11
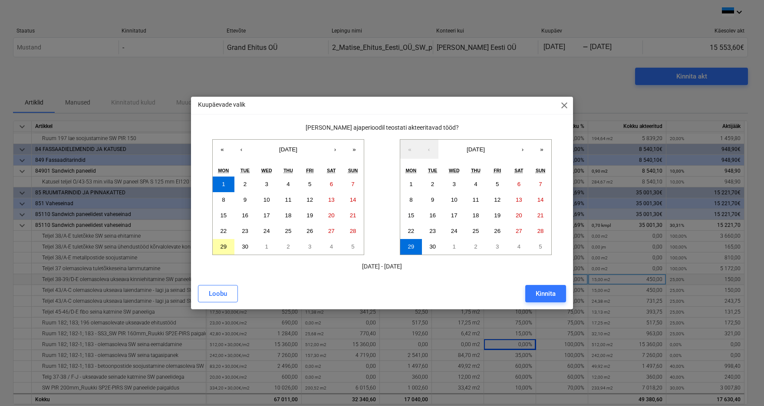
click at [221, 247] on abbr "29" at bounding box center [223, 247] width 7 height 7
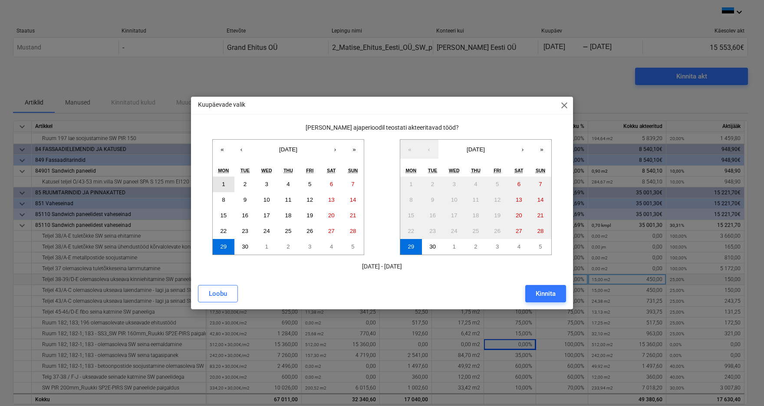
click at [226, 182] on button "1" at bounding box center [224, 185] width 22 height 16
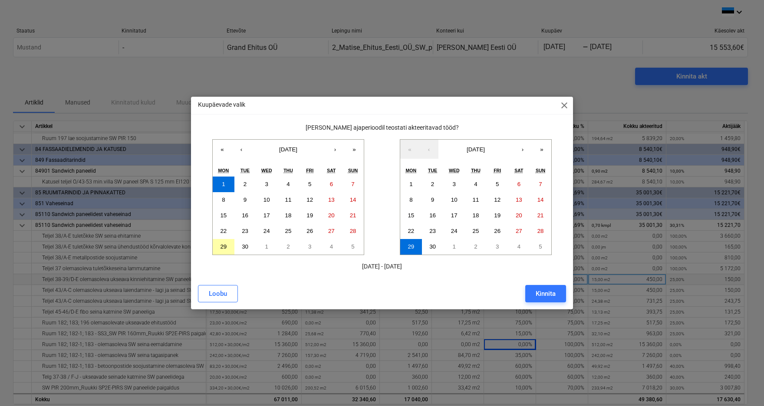
click at [222, 247] on abbr "29" at bounding box center [223, 247] width 7 height 7
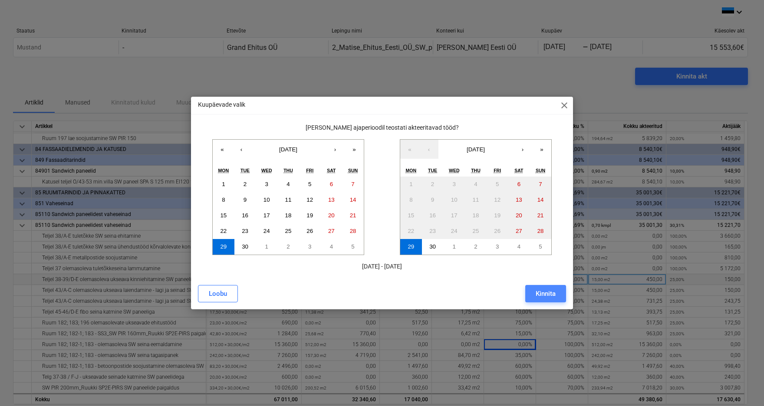
click at [544, 294] on div "Kinnita" at bounding box center [546, 293] width 20 height 11
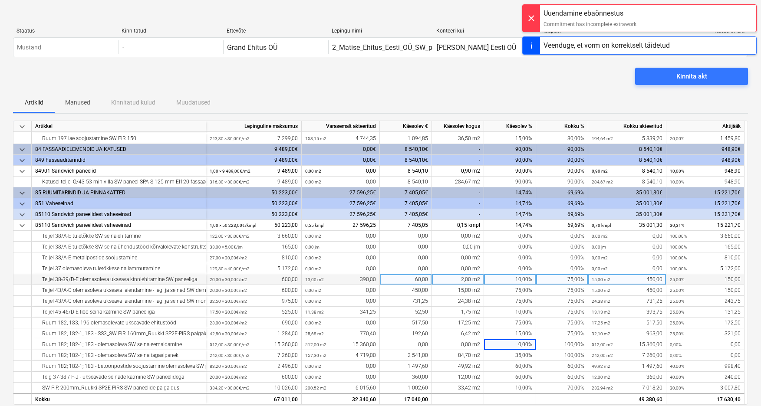
click at [531, 17] on div at bounding box center [531, 18] width 17 height 27
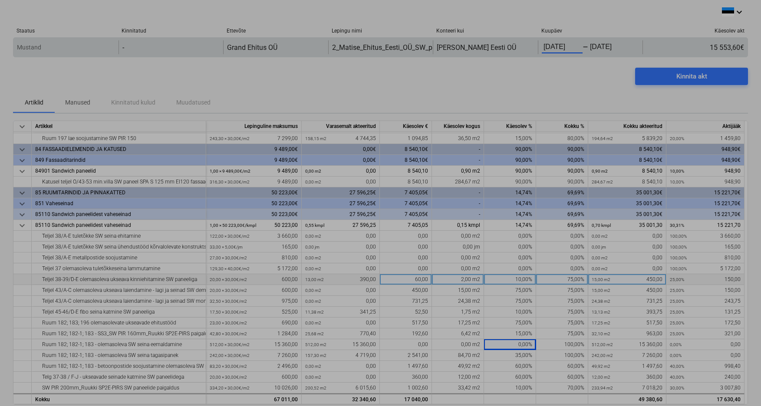
click at [570, 50] on body "keyboard_arrow_down Staatus Kinnitatud Ettevõte Lepingu nimi Konteeri kui Kuupä…" at bounding box center [380, 203] width 761 height 406
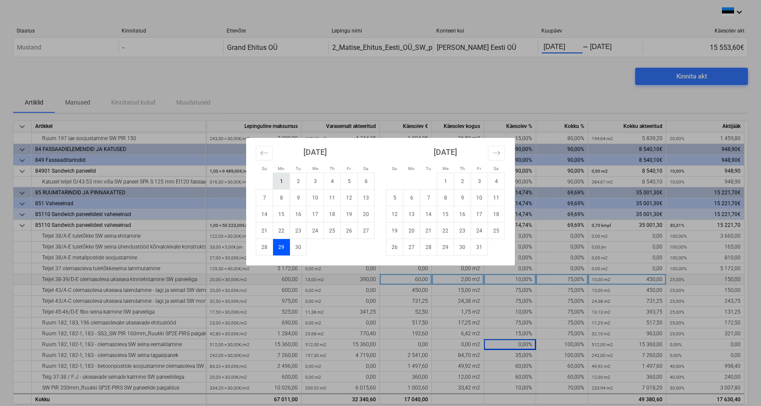
click at [278, 178] on td "1" at bounding box center [281, 181] width 17 height 16
type input "09/01/2025"
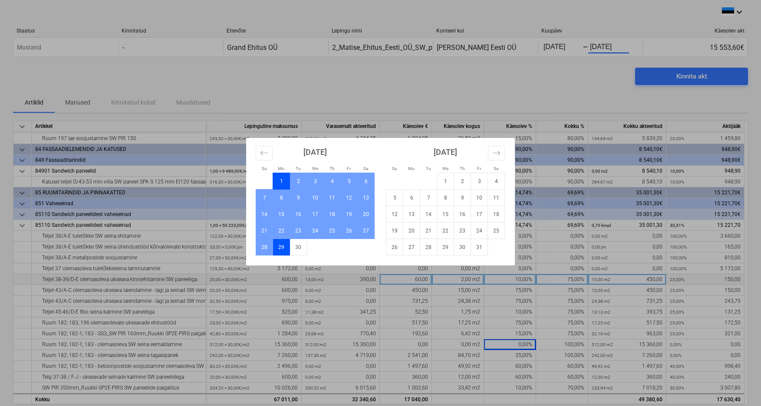
click at [676, 76] on div "Su Mo Tu We Th Fr Sa Su Mo Tu We Th Fr Sa August 2025 1 2 3 4 5 6 7 8 9 10 11 1…" at bounding box center [380, 203] width 761 height 406
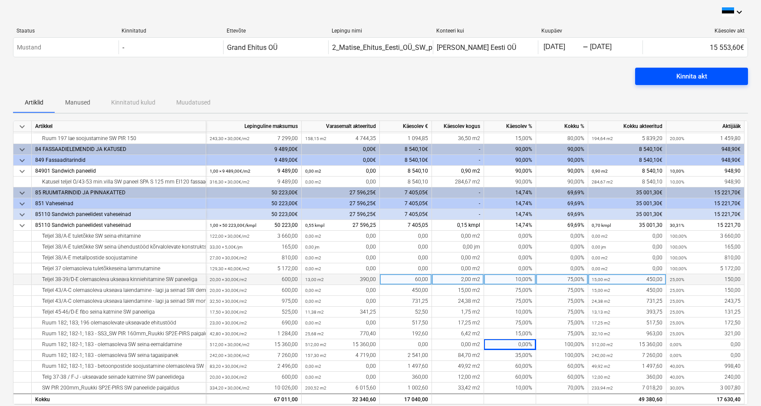
click at [679, 77] on div "Kinnita akt" at bounding box center [691, 76] width 31 height 11
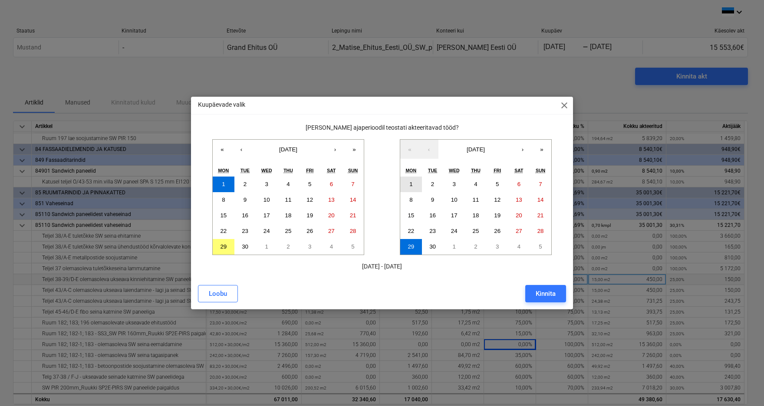
click at [413, 185] on button "1" at bounding box center [411, 185] width 22 height 16
click at [413, 246] on abbr "29" at bounding box center [411, 247] width 7 height 7
click at [550, 291] on div "Kinnita" at bounding box center [546, 293] width 20 height 11
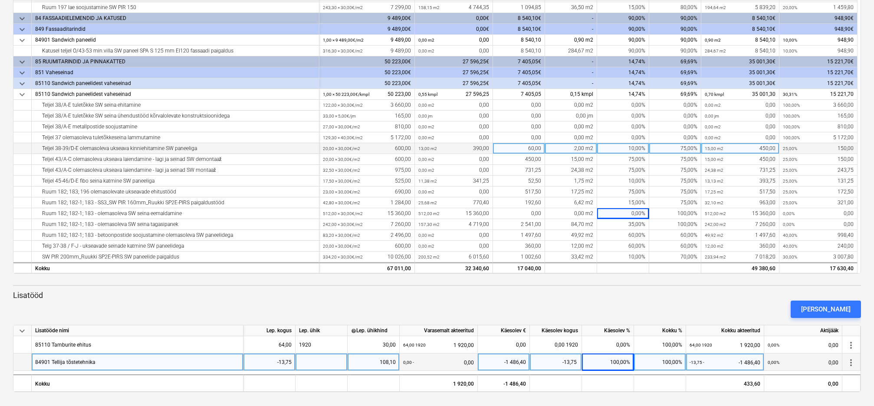
scroll to position [131, 0]
click at [327, 362] on div at bounding box center [322, 362] width 52 height 17
type input "-1486,40"
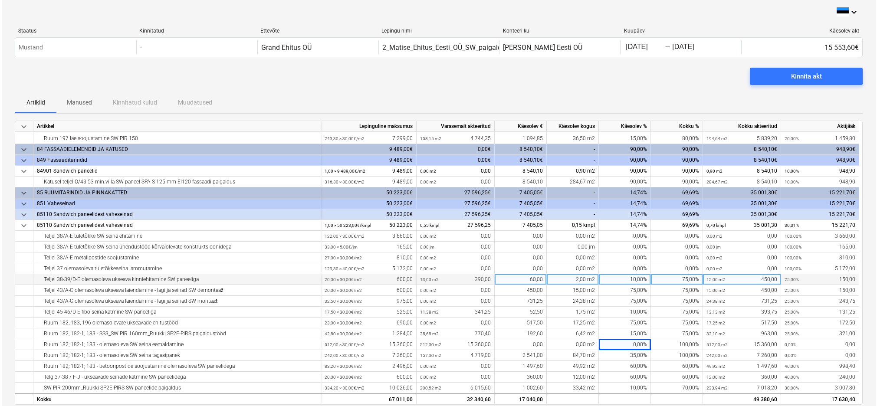
scroll to position [0, 0]
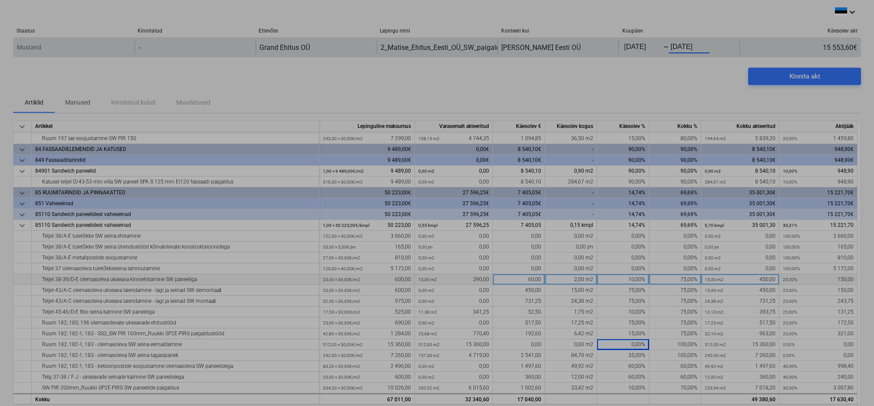
click at [689, 47] on body "keyboard_arrow_down Staatus Kinnitatud Ettevõte Lepingu nimi Konteeri kui Kuupä…" at bounding box center [437, 203] width 874 height 406
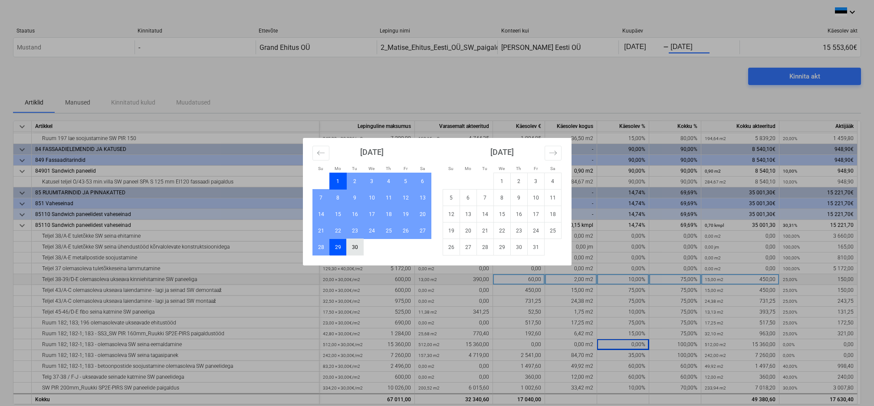
click at [357, 249] on td "30" at bounding box center [354, 247] width 17 height 16
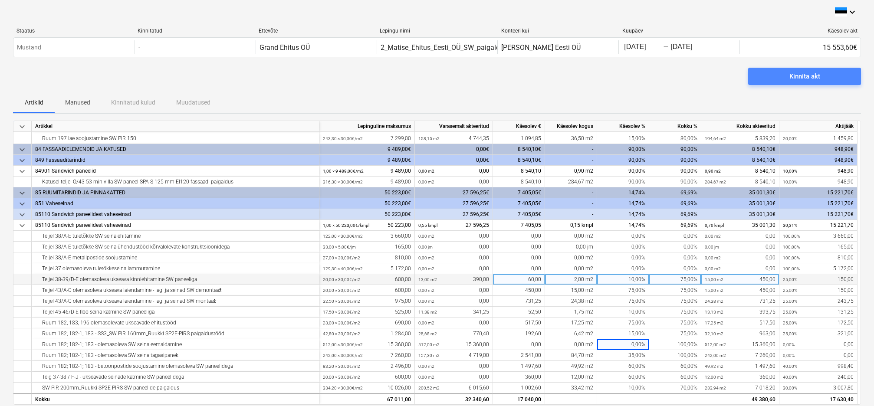
click at [764, 77] on div "Kinnita akt" at bounding box center [805, 76] width 31 height 11
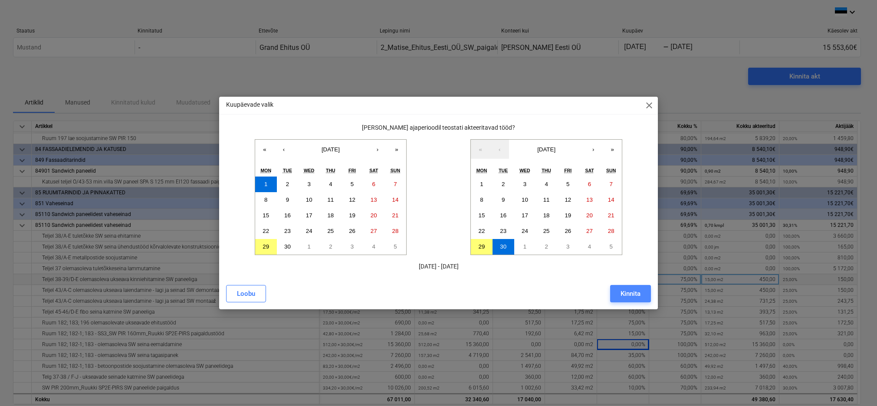
click at [625, 293] on div "Kinnita" at bounding box center [631, 293] width 20 height 11
